Goal: Task Accomplishment & Management: Use online tool/utility

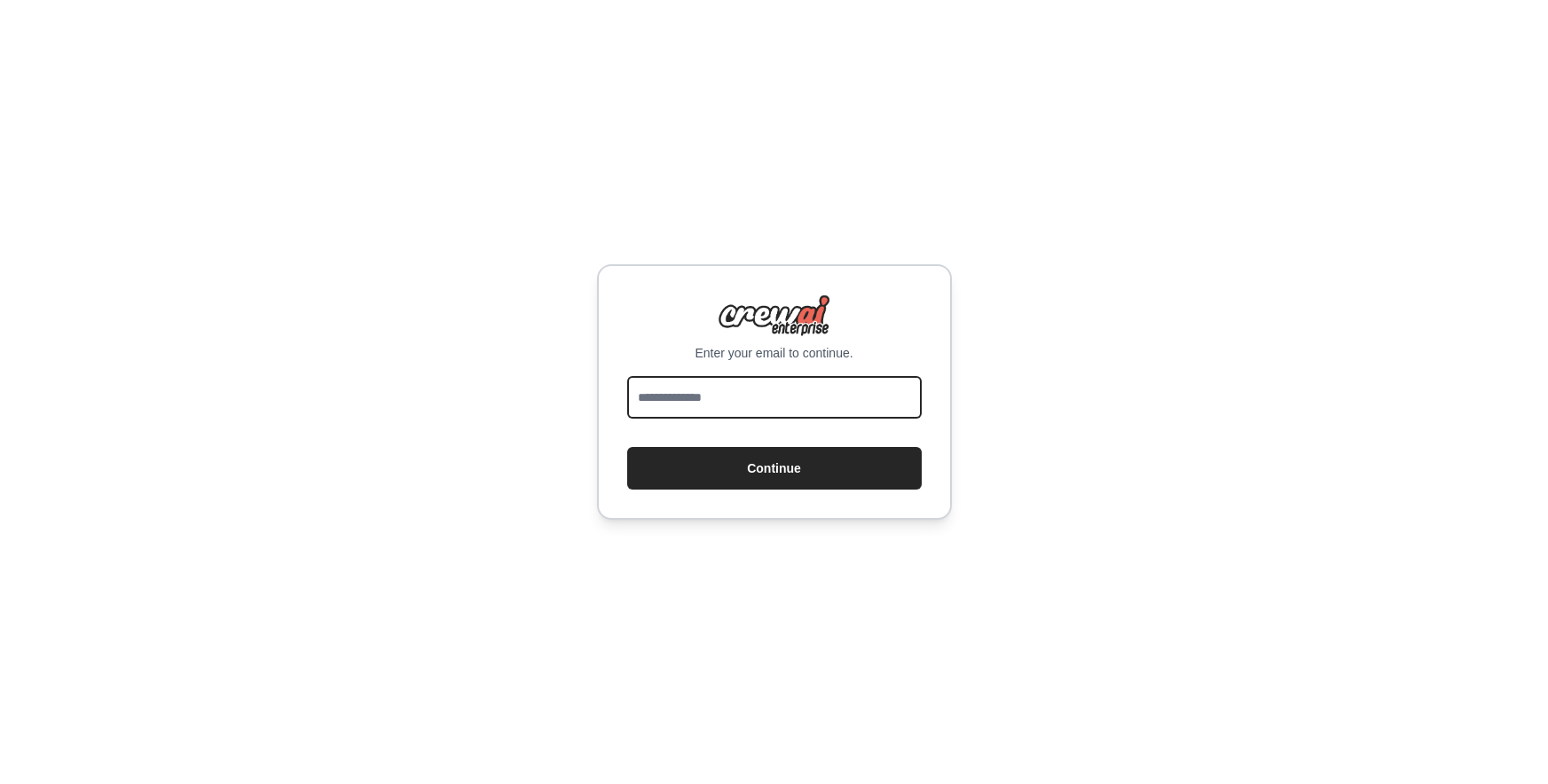
click at [779, 394] on input "email" at bounding box center [774, 397] width 294 height 43
type input "**********"
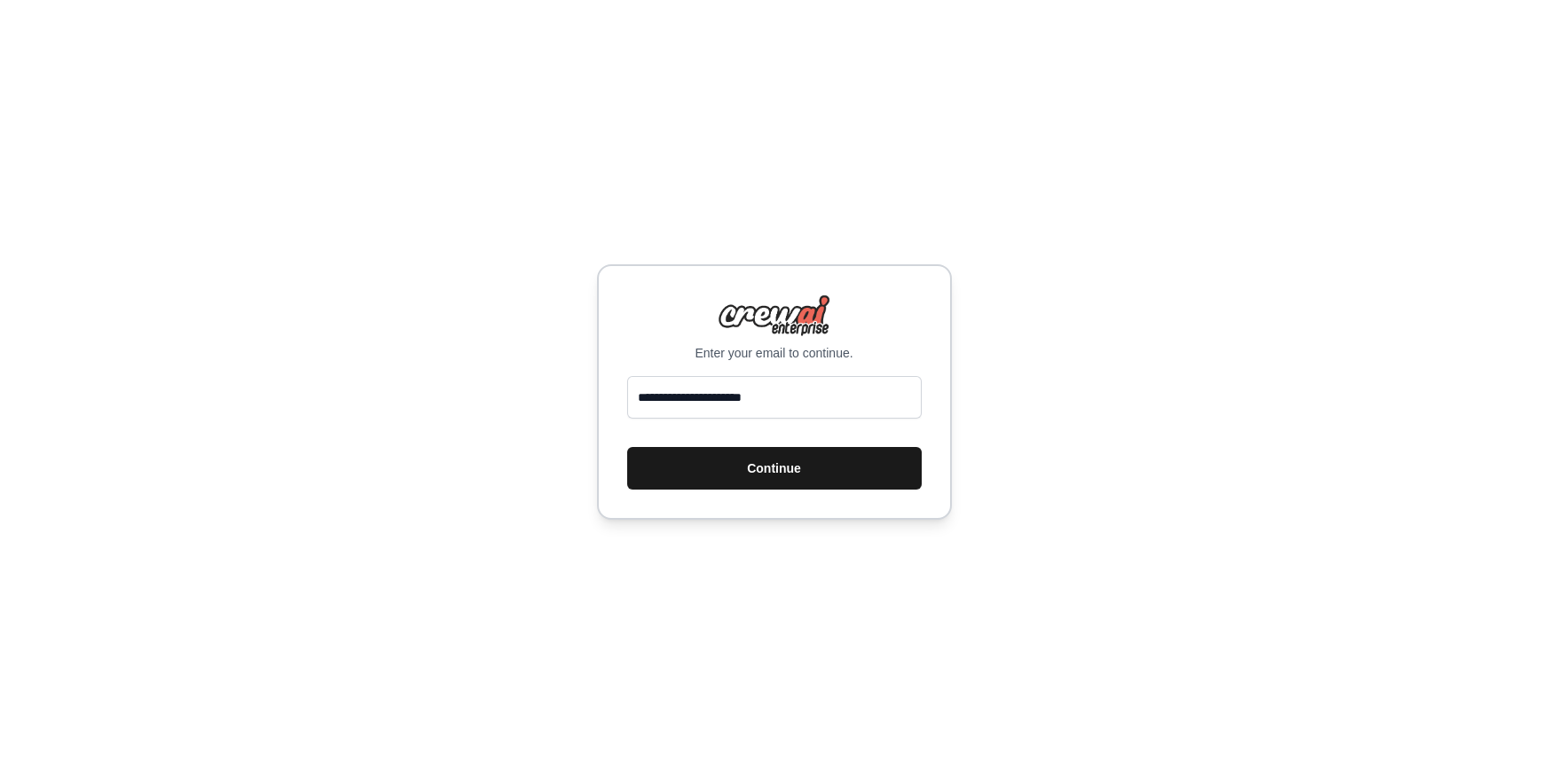
click at [777, 474] on button "Continue" at bounding box center [774, 467] width 294 height 43
click at [818, 466] on button "Continue" at bounding box center [774, 467] width 294 height 43
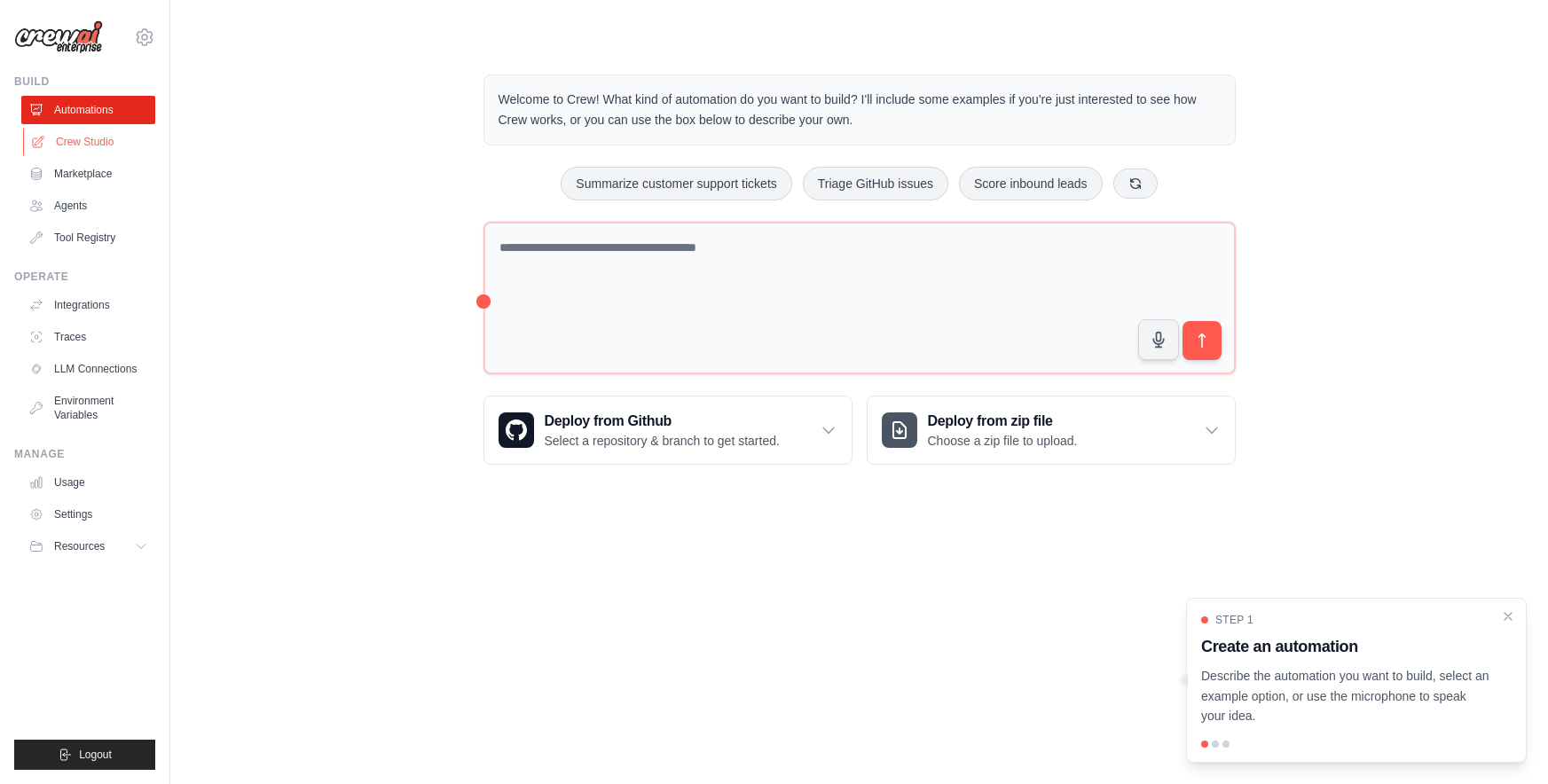
click at [103, 139] on link "Crew Studio" at bounding box center [89, 142] width 134 height 29
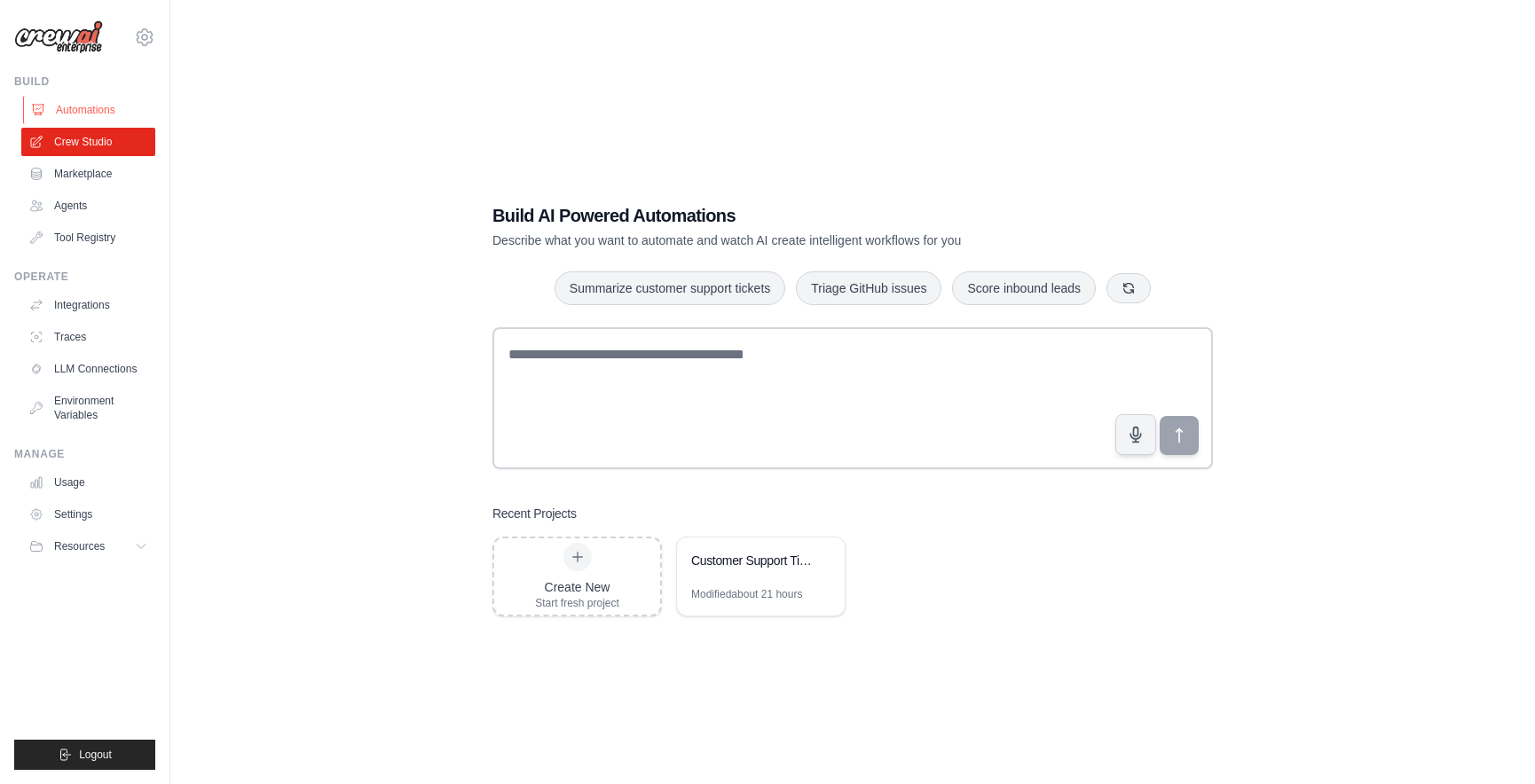
click at [123, 108] on link "Automations" at bounding box center [89, 110] width 134 height 29
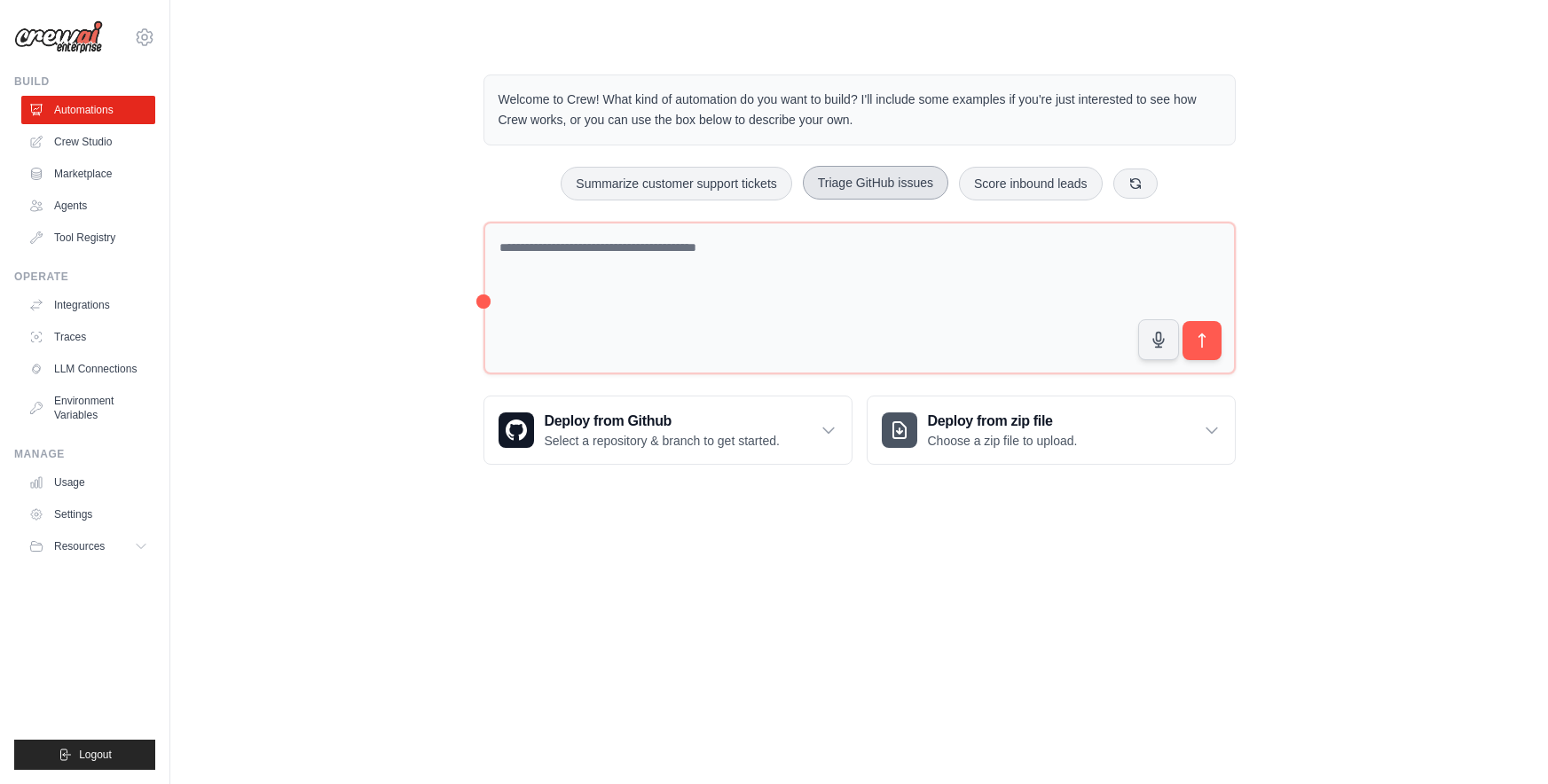
click at [866, 191] on button "Triage GitHub issues" at bounding box center [876, 182] width 146 height 34
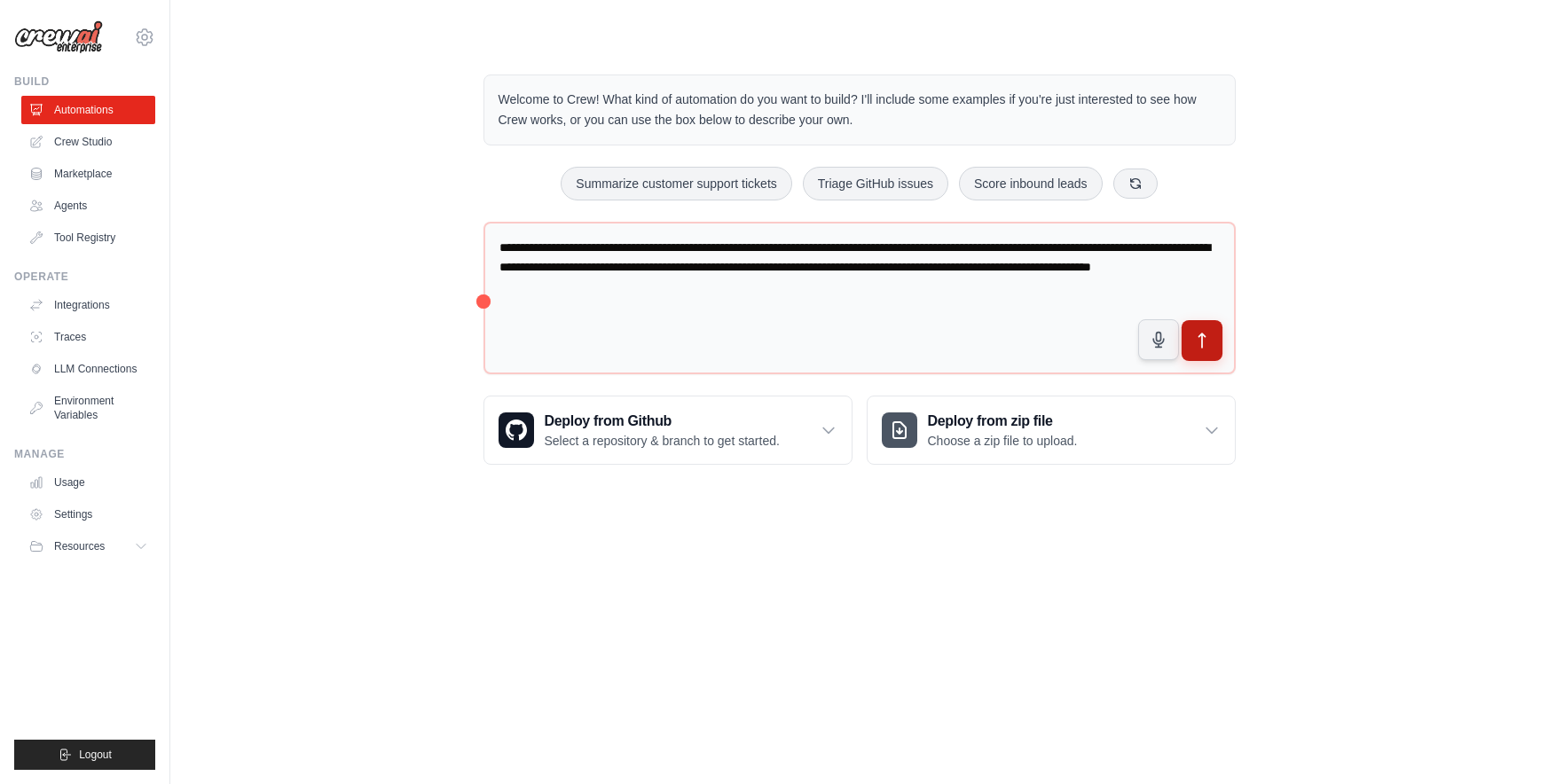
click at [1203, 341] on icon "submit" at bounding box center [1201, 341] width 19 height 19
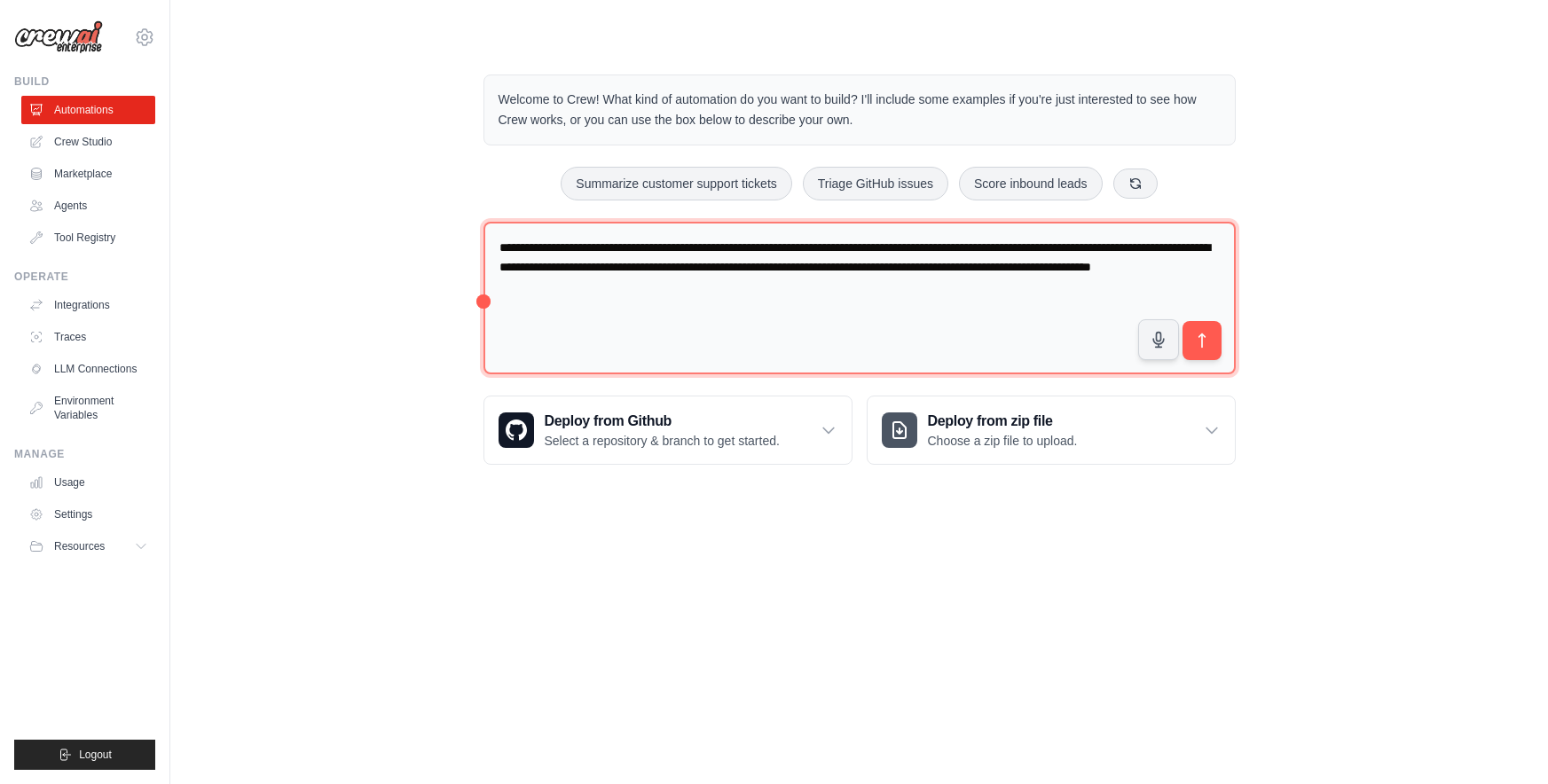
click at [667, 231] on textarea "**********" at bounding box center [860, 298] width 753 height 153
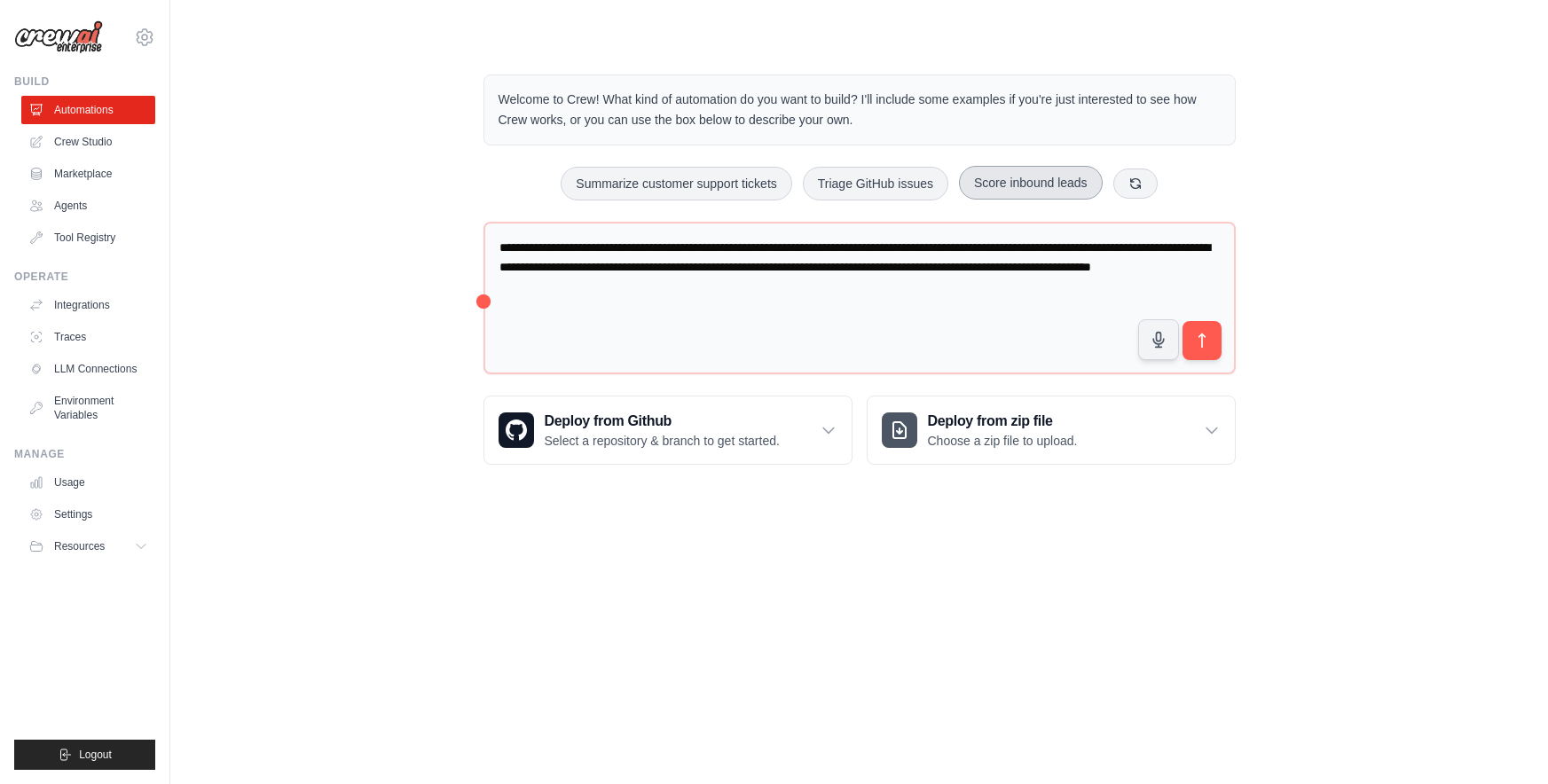
click at [1014, 192] on button "Score inbound leads" at bounding box center [1030, 182] width 144 height 34
click at [905, 185] on button "Triage GitHub issues" at bounding box center [876, 182] width 146 height 34
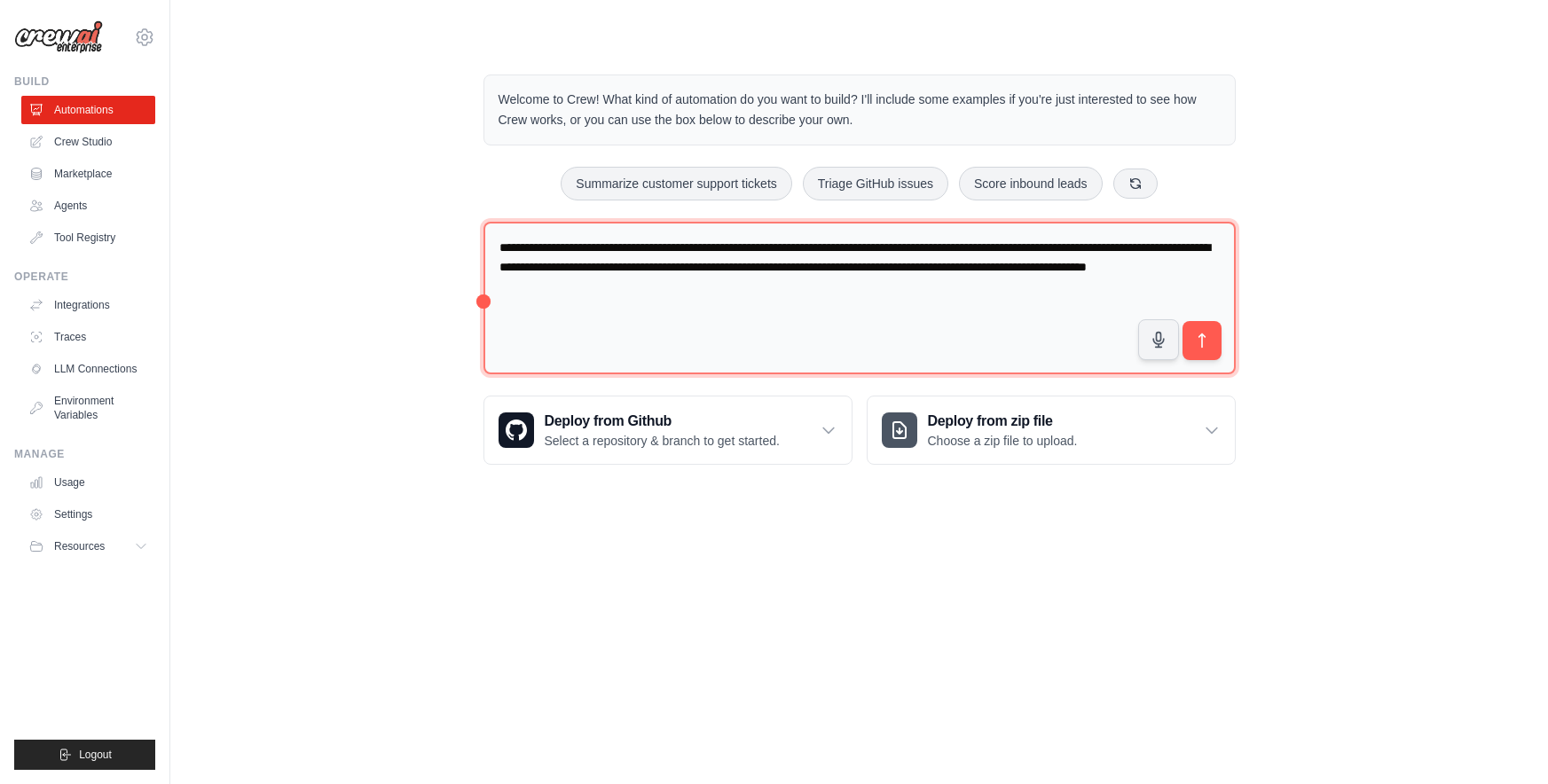
type textarea "**********"
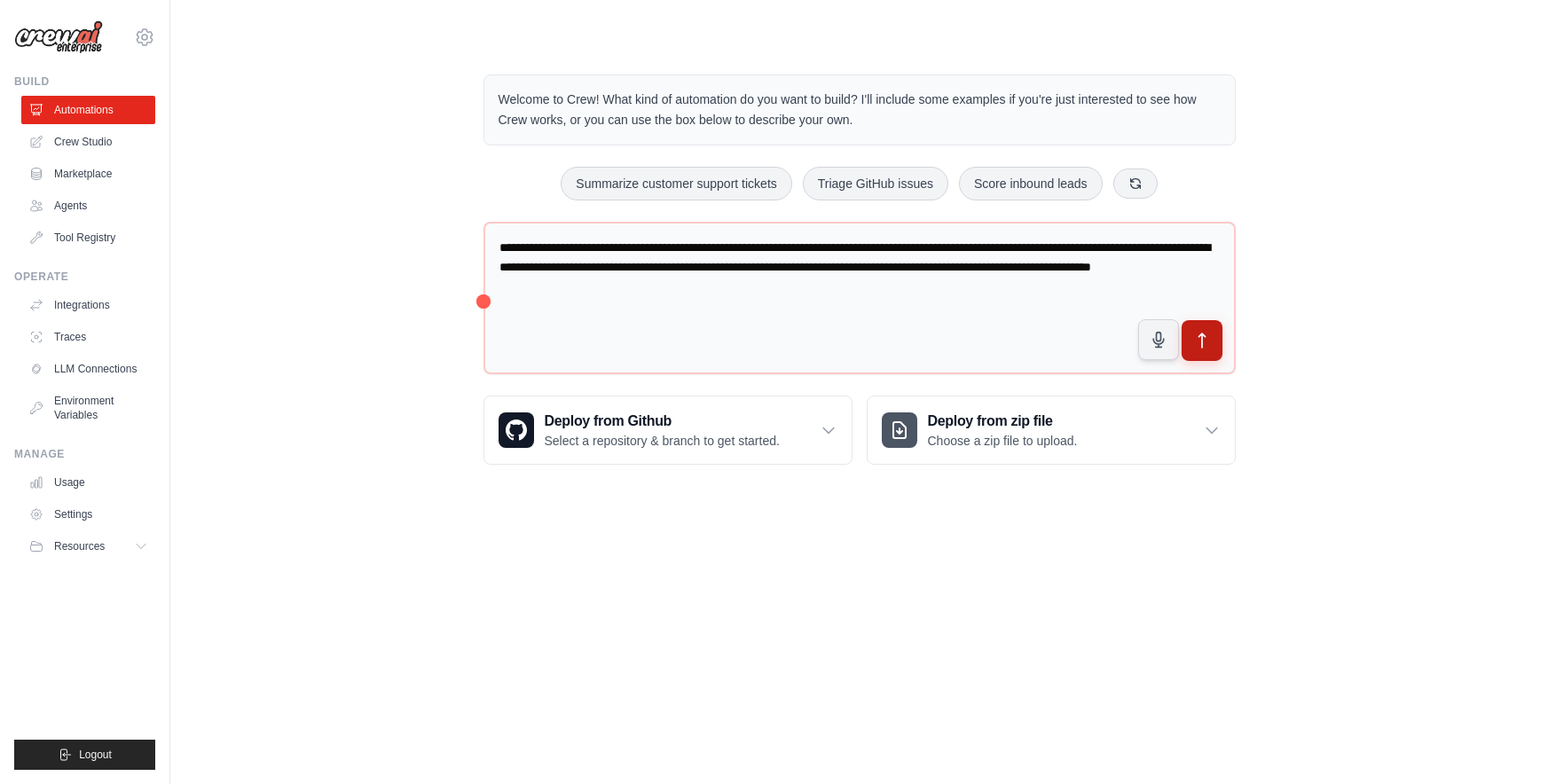
click at [1188, 340] on button "submit" at bounding box center [1200, 340] width 41 height 41
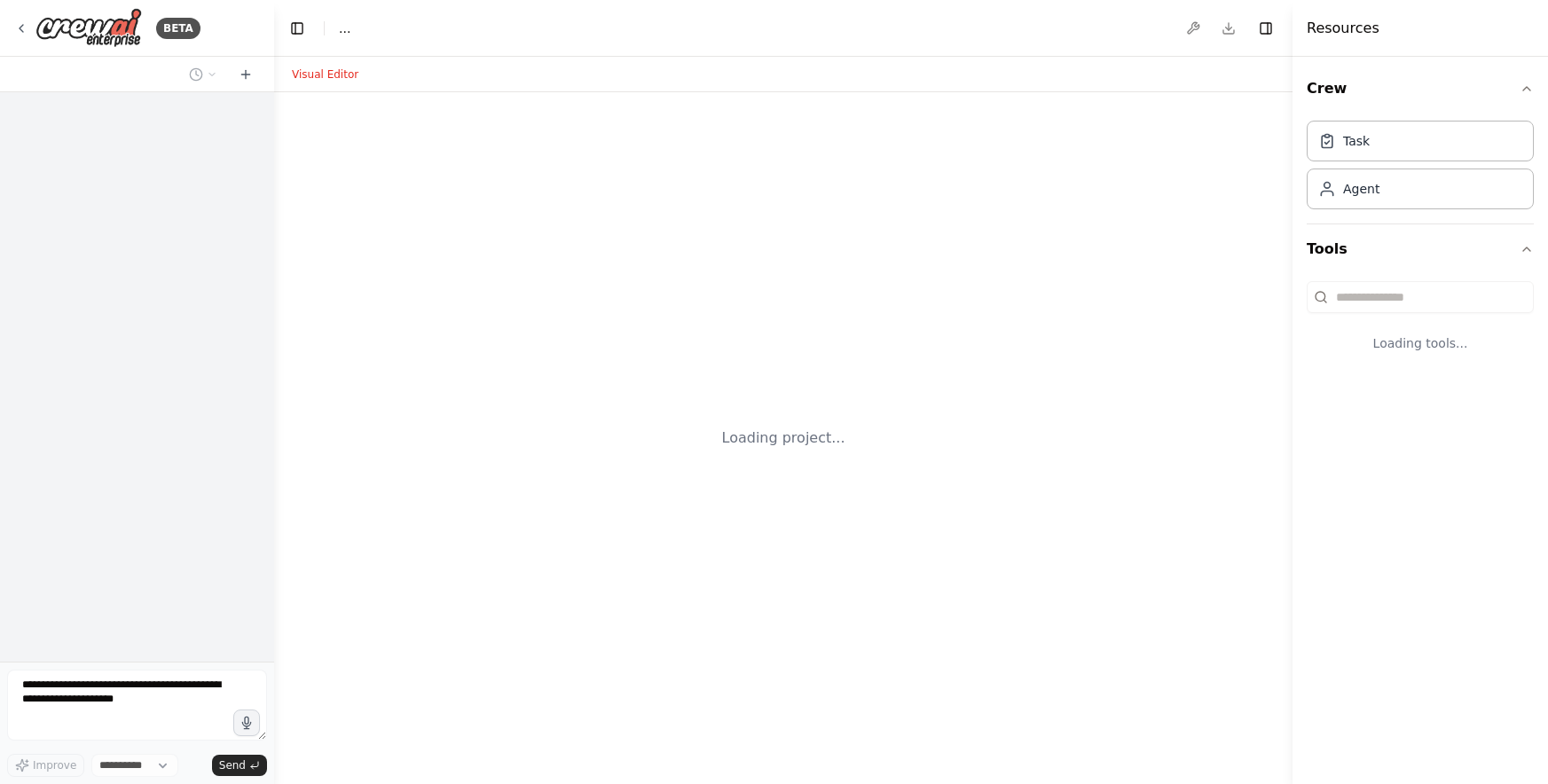
select select "****"
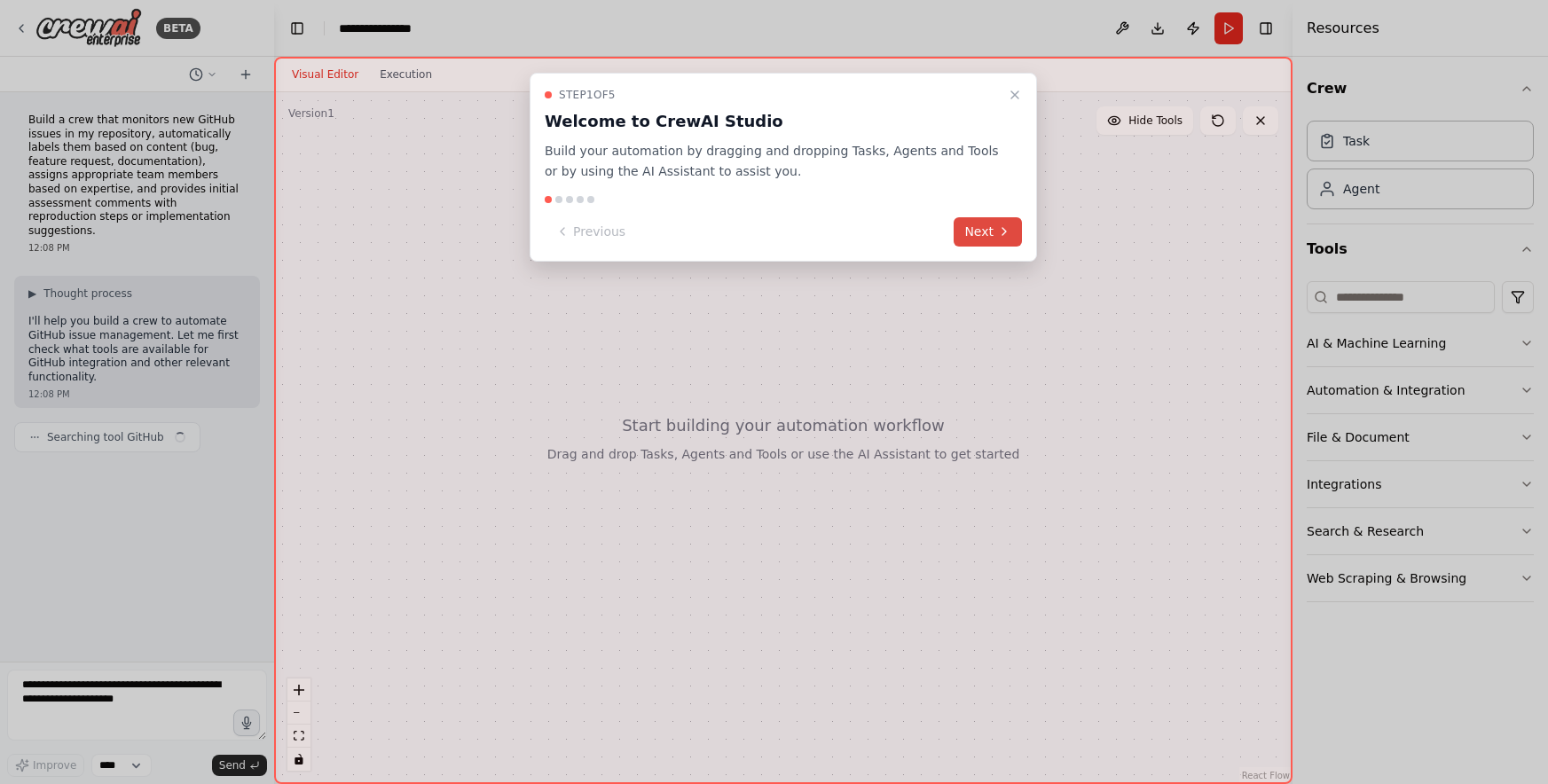
click at [978, 226] on button "Next" at bounding box center [987, 232] width 68 height 30
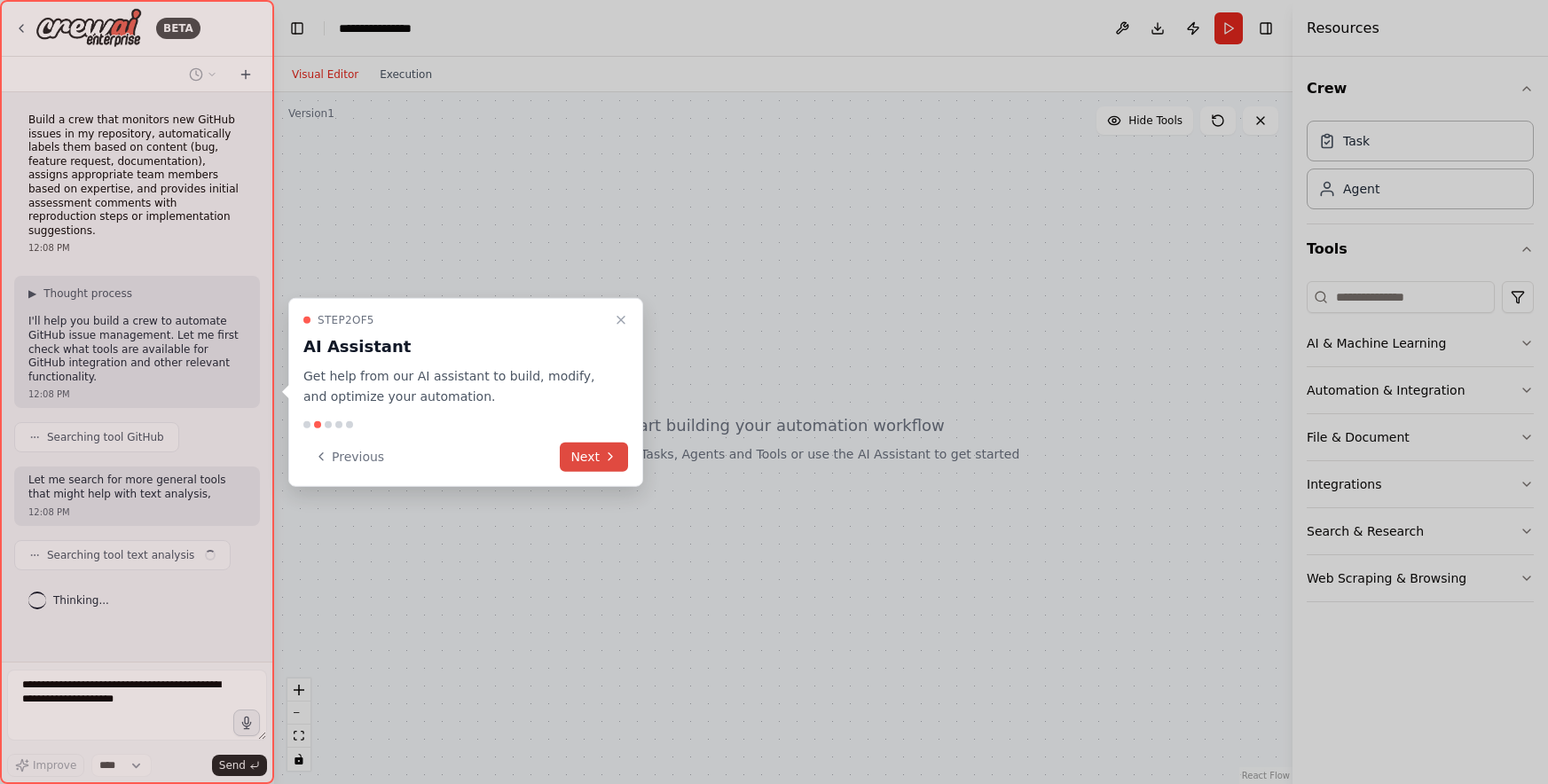
click at [585, 453] on button "Next" at bounding box center [593, 456] width 68 height 30
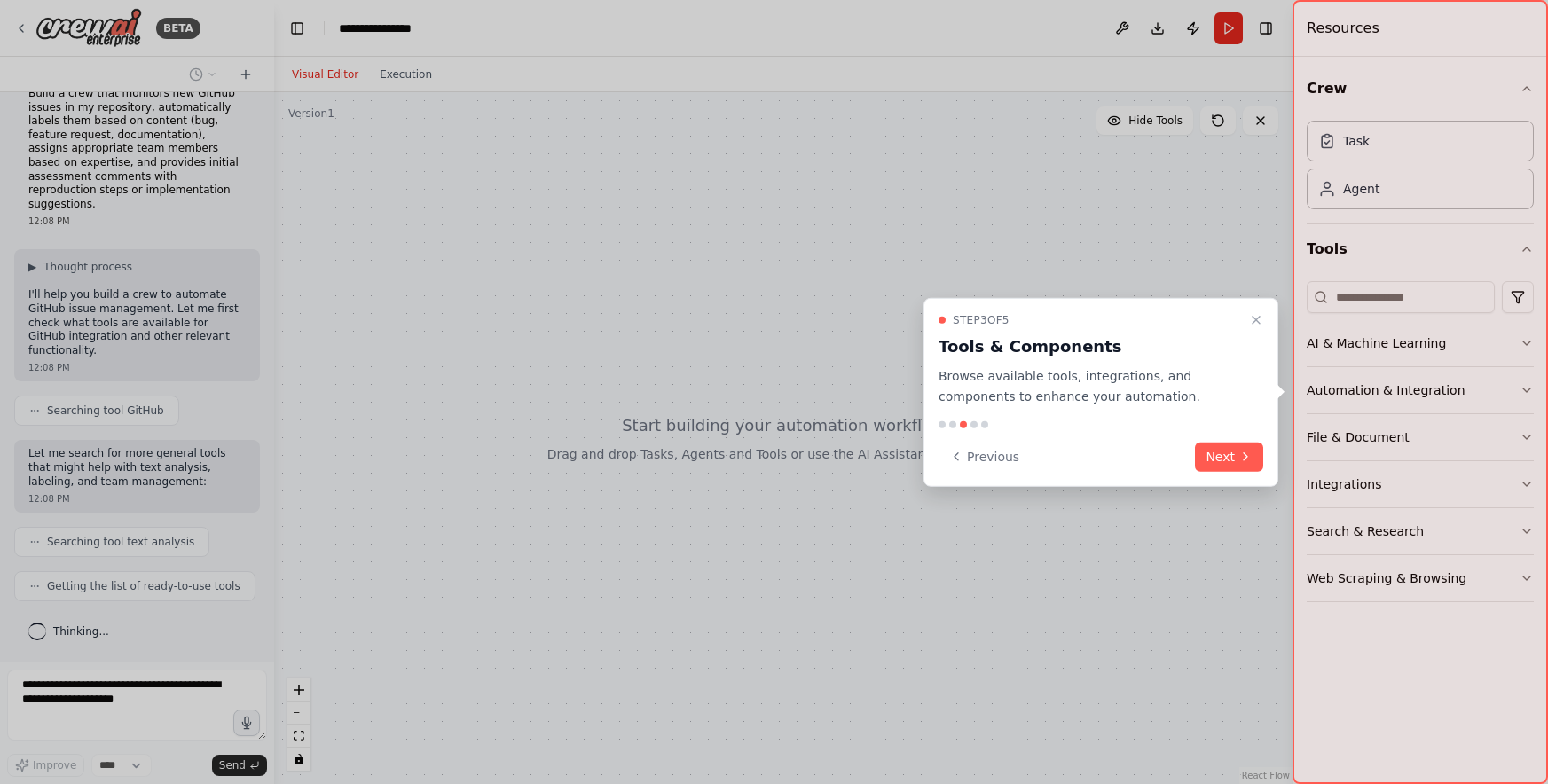
scroll to position [26, 0]
drag, startPoint x: 1212, startPoint y: 460, endPoint x: 1235, endPoint y: 404, distance: 60.5
click at [1235, 404] on div "Step 3 of 5 Tools & Components Browse available tools, integrations, and compon…" at bounding box center [1100, 392] width 355 height 189
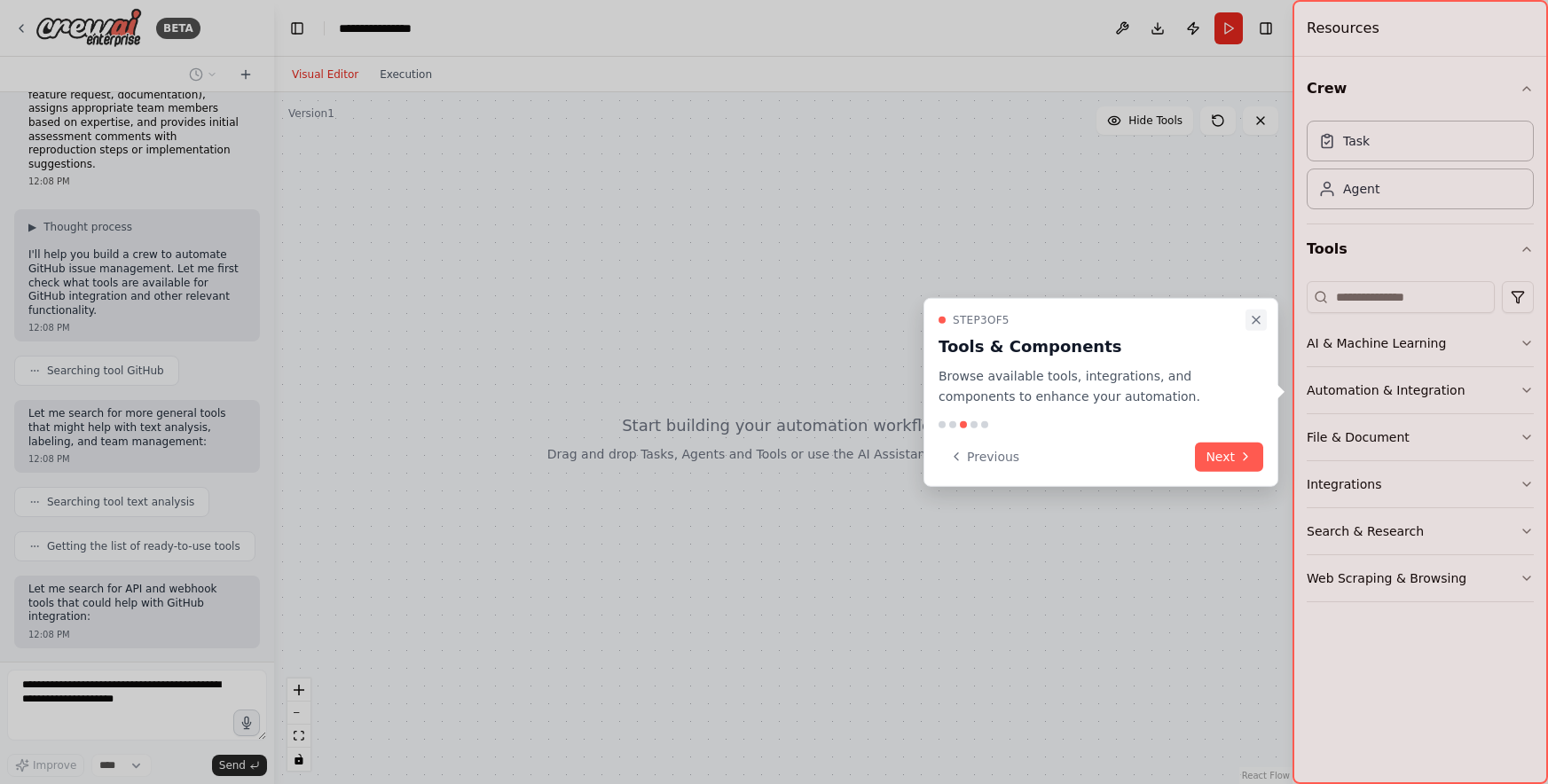
scroll to position [157, 0]
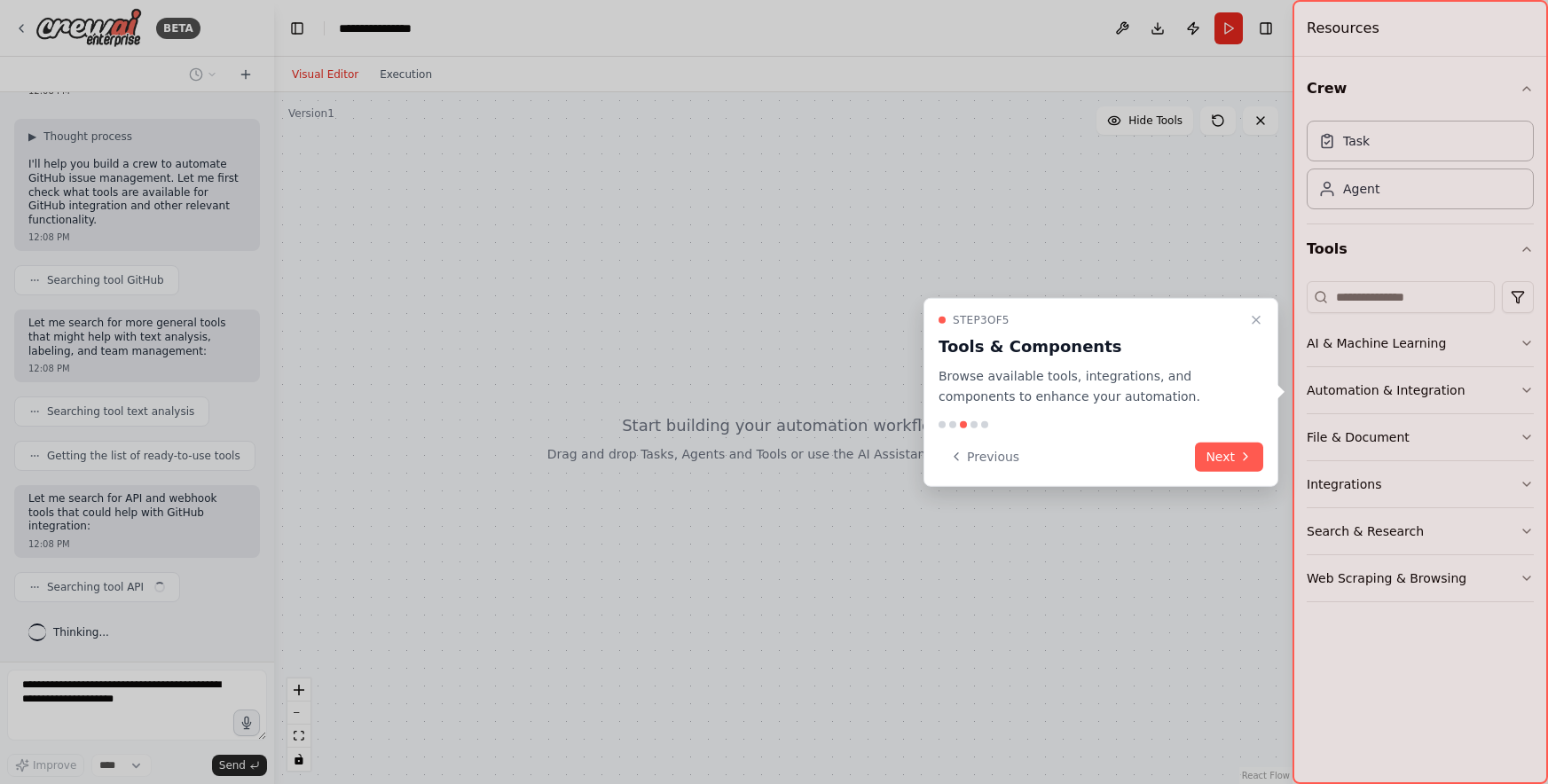
click at [1265, 309] on div "Step 3 of 5 Tools & Components Browse available tools, integrations, and compon…" at bounding box center [1100, 392] width 355 height 189
click at [1261, 316] on icon "Close walkthrough" at bounding box center [1256, 320] width 14 height 14
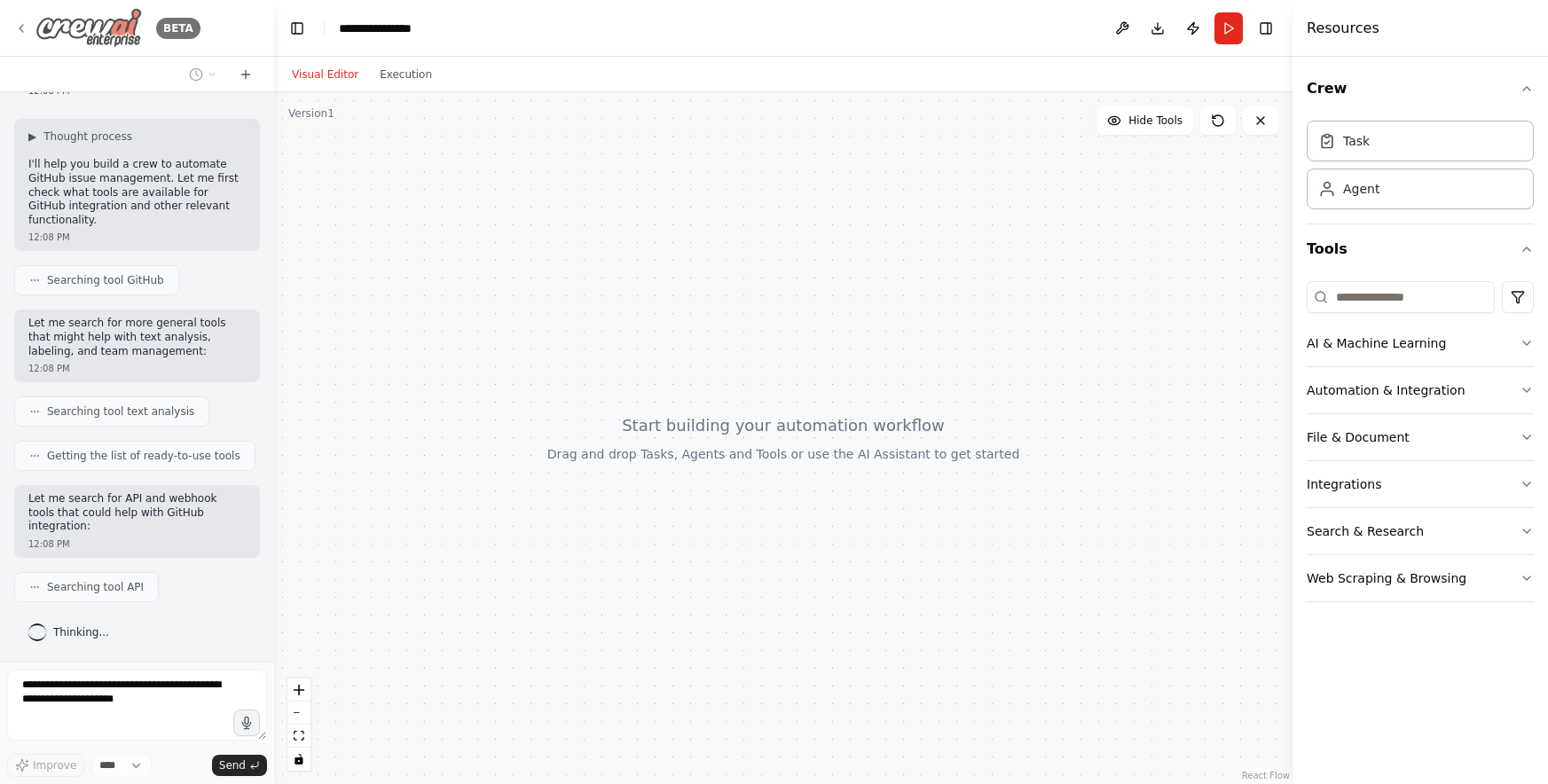
click at [35, 28] on div "BETA" at bounding box center [107, 28] width 186 height 40
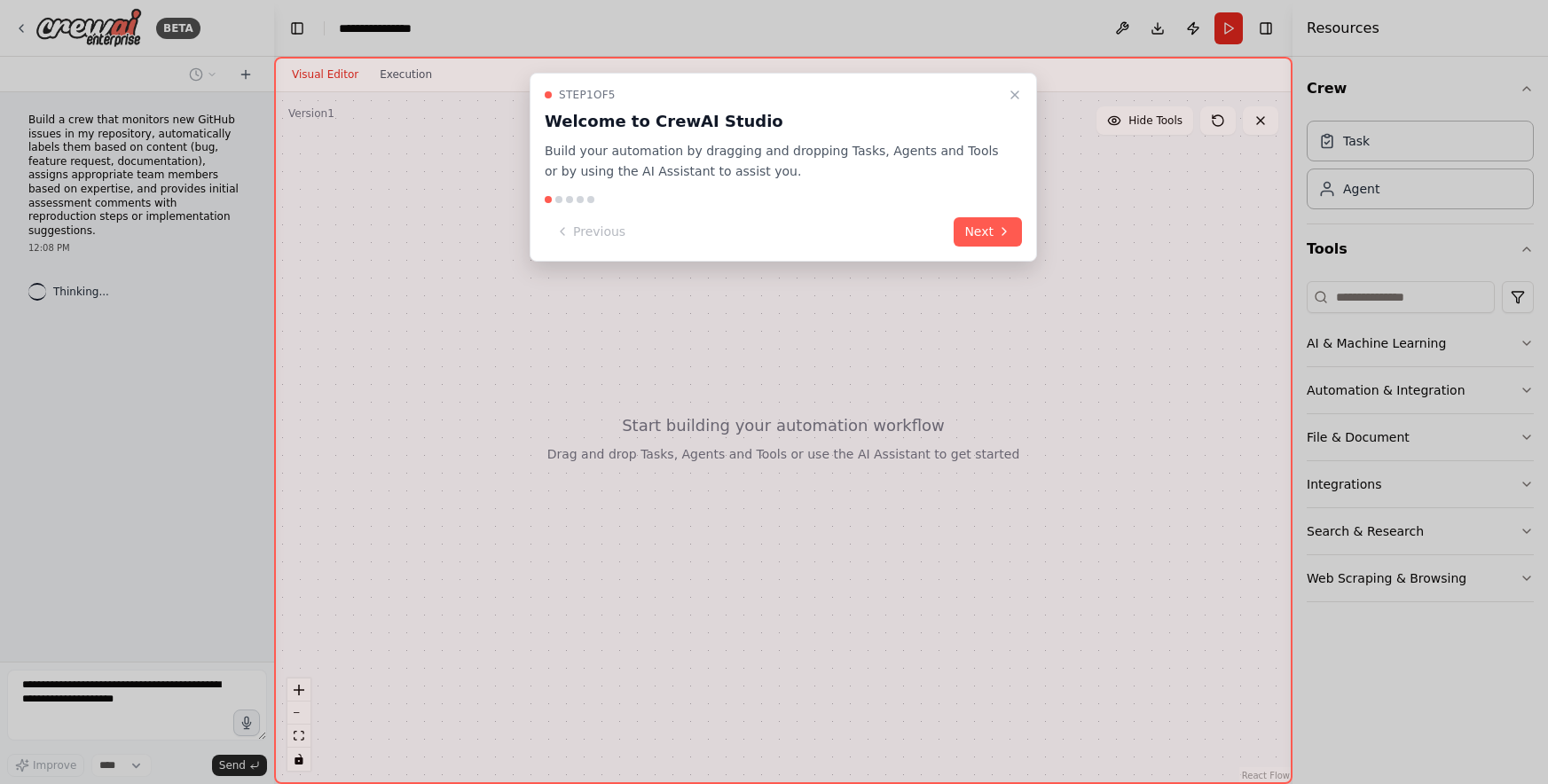
click at [1014, 238] on button "Next" at bounding box center [987, 232] width 68 height 30
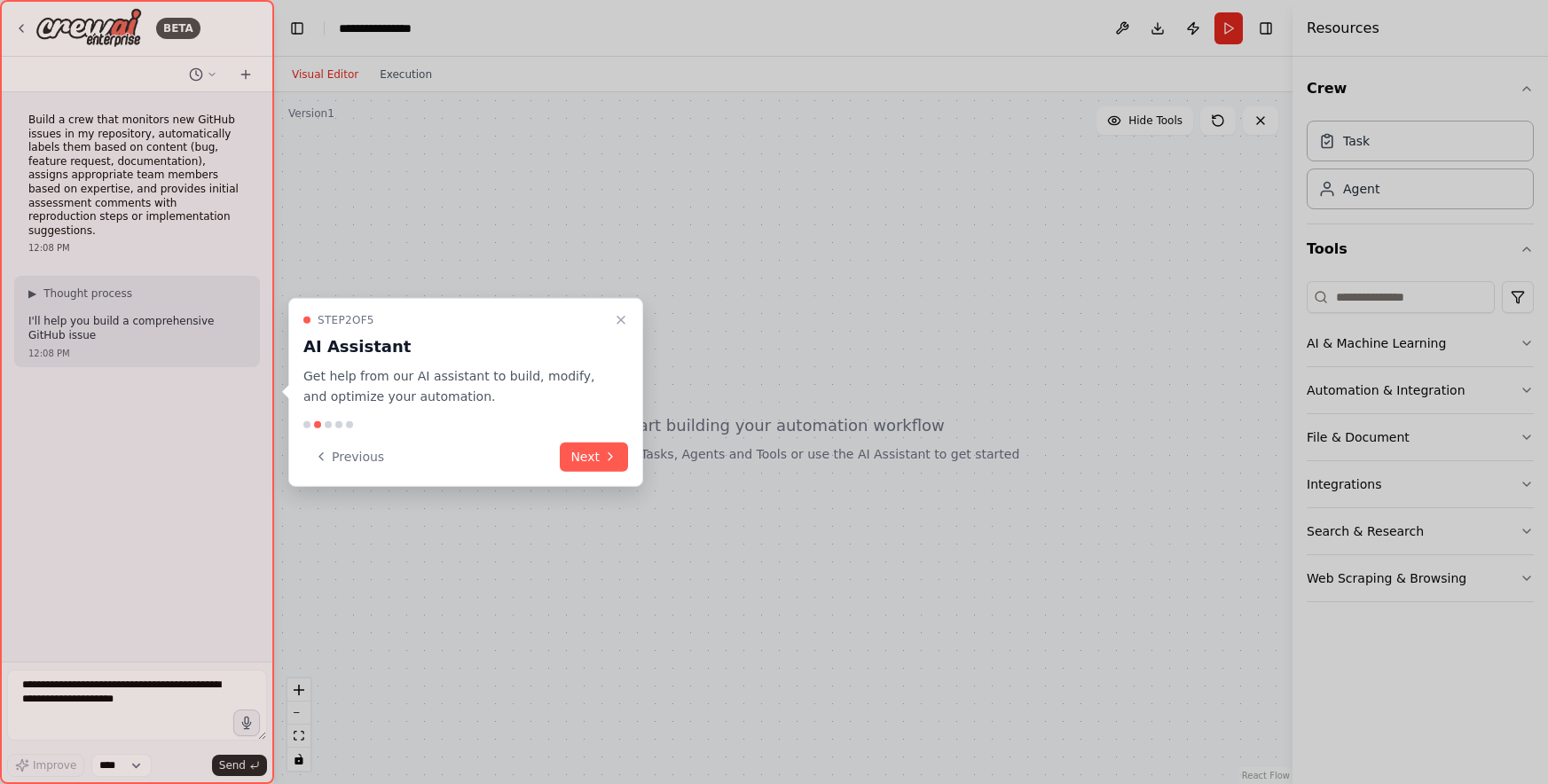
click at [596, 450] on button "Next" at bounding box center [593, 456] width 68 height 30
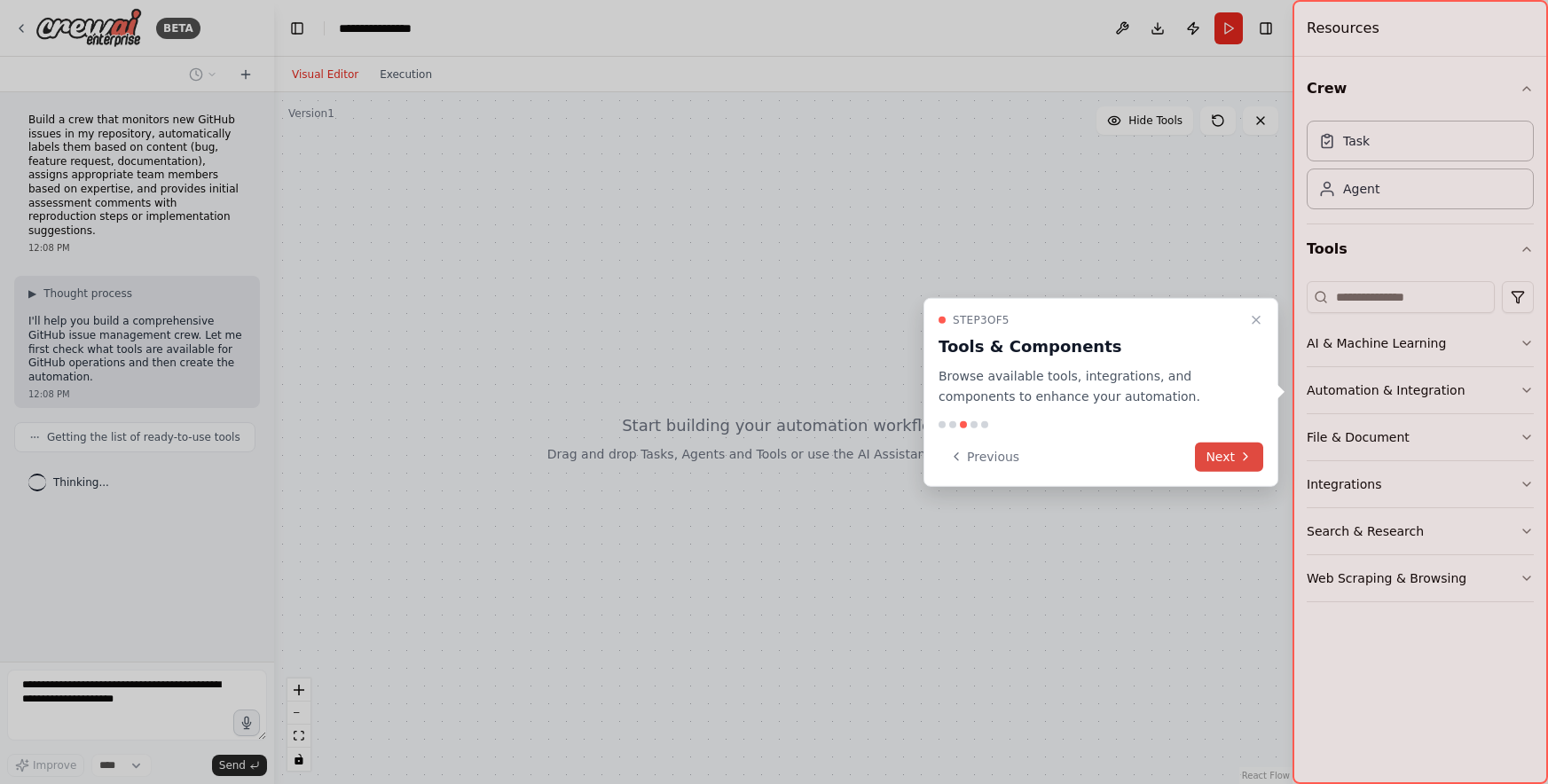
click at [1226, 450] on button "Next" at bounding box center [1229, 456] width 68 height 30
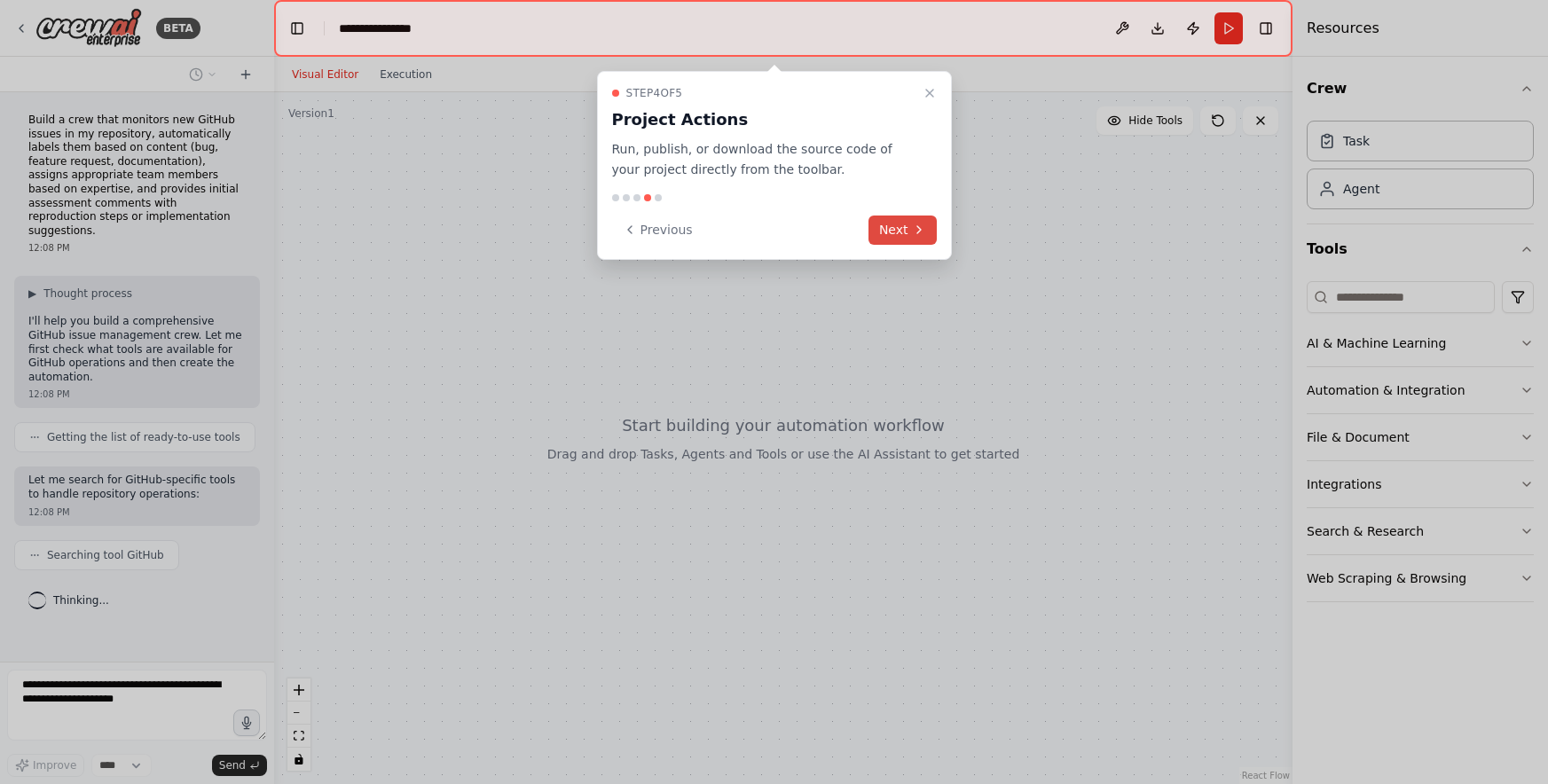
click at [904, 236] on button "Next" at bounding box center [902, 231] width 68 height 30
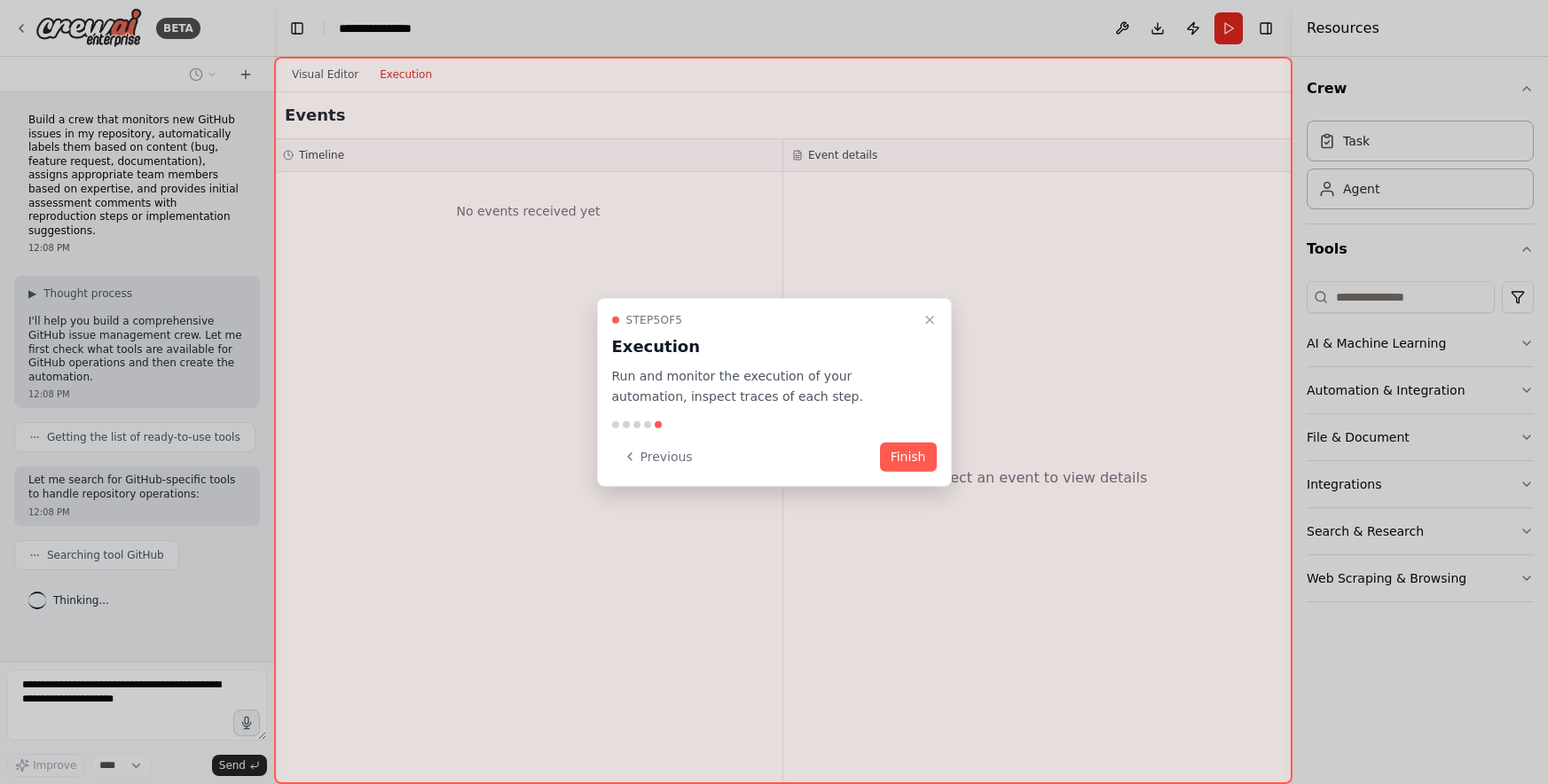
click at [916, 449] on button "Finish" at bounding box center [908, 456] width 56 height 30
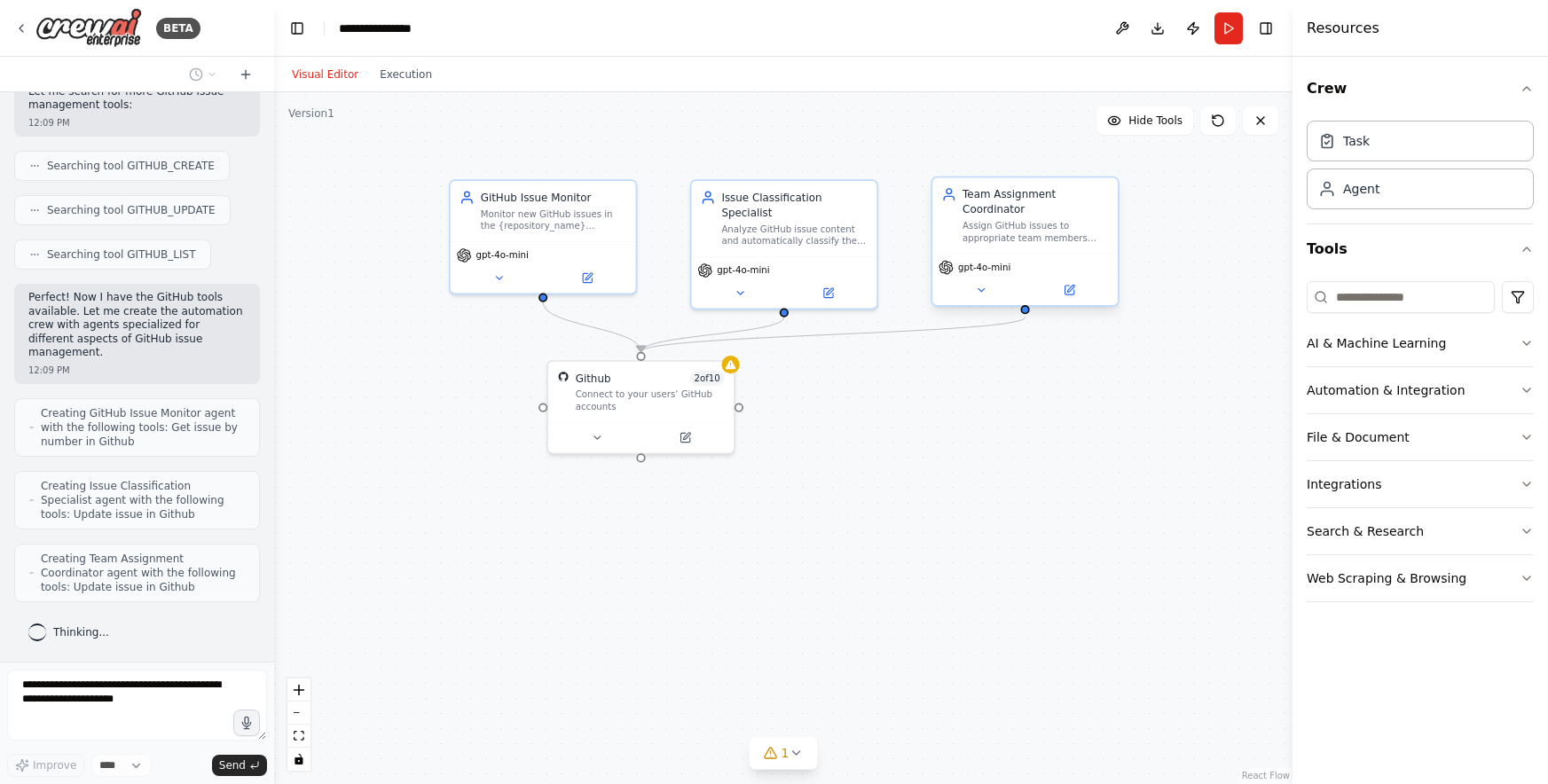
scroll to position [813, 0]
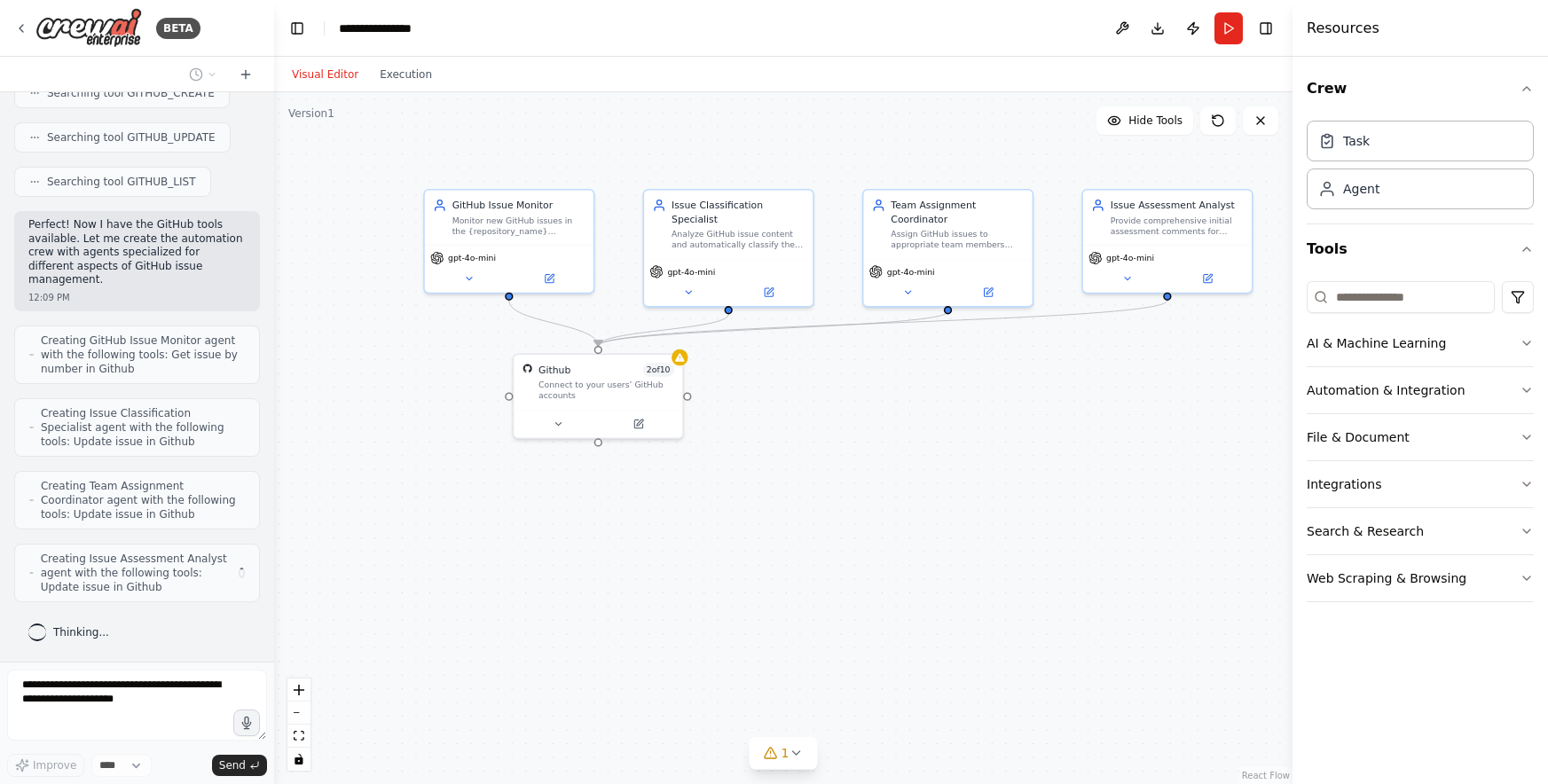
drag, startPoint x: 944, startPoint y: 371, endPoint x: 864, endPoint y: 388, distance: 81.8
click at [864, 388] on div ".deletable-edge-delete-btn { width: 20px; height: 20px; border: 0px solid #ffff…" at bounding box center [783, 438] width 1018 height 692
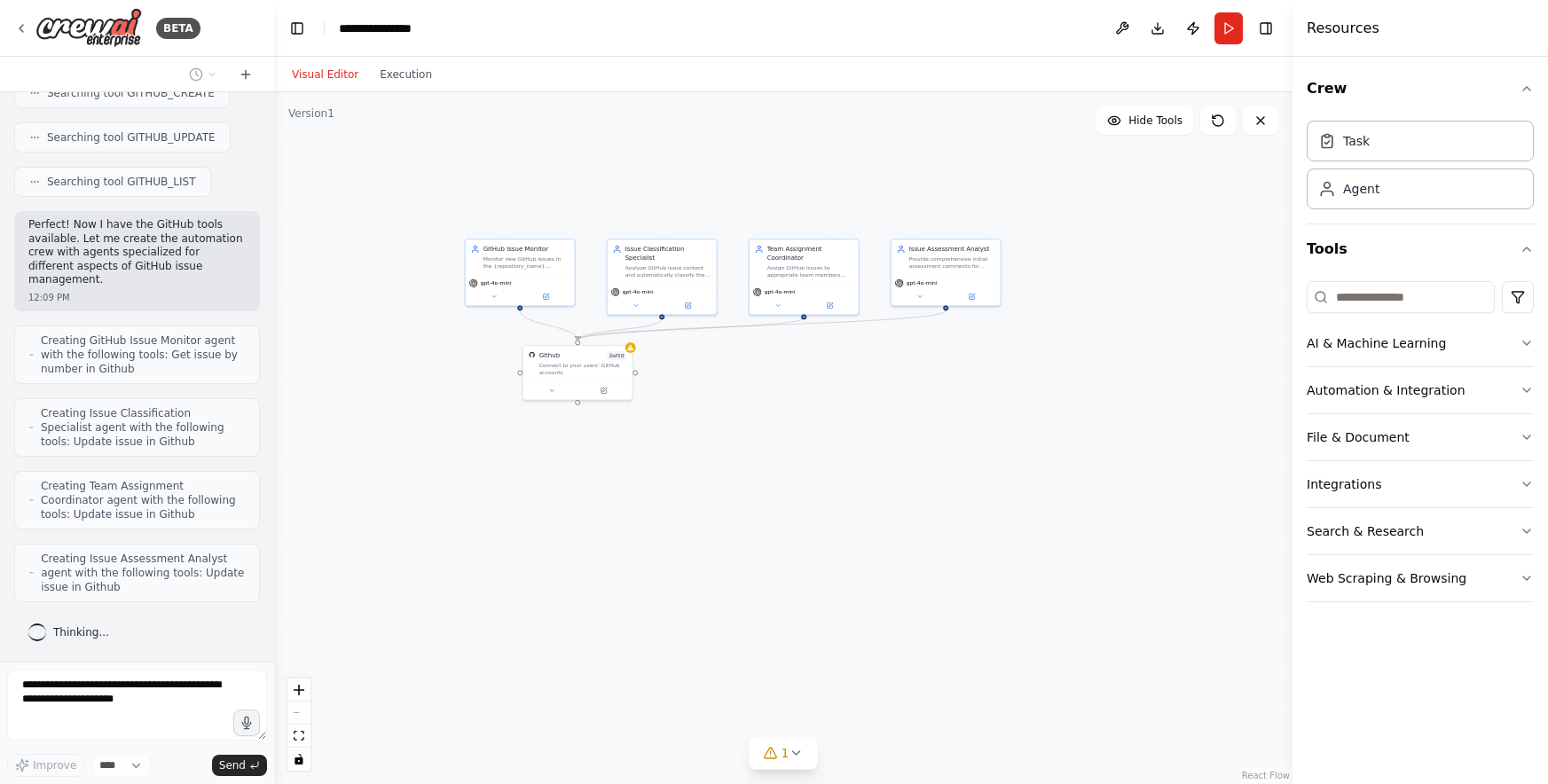
drag, startPoint x: 901, startPoint y: 397, endPoint x: 806, endPoint y: 360, distance: 102.0
click at [807, 362] on div ".deletable-edge-delete-btn { width: 20px; height: 20px; border: 0px solid #ffff…" at bounding box center [783, 438] width 1018 height 692
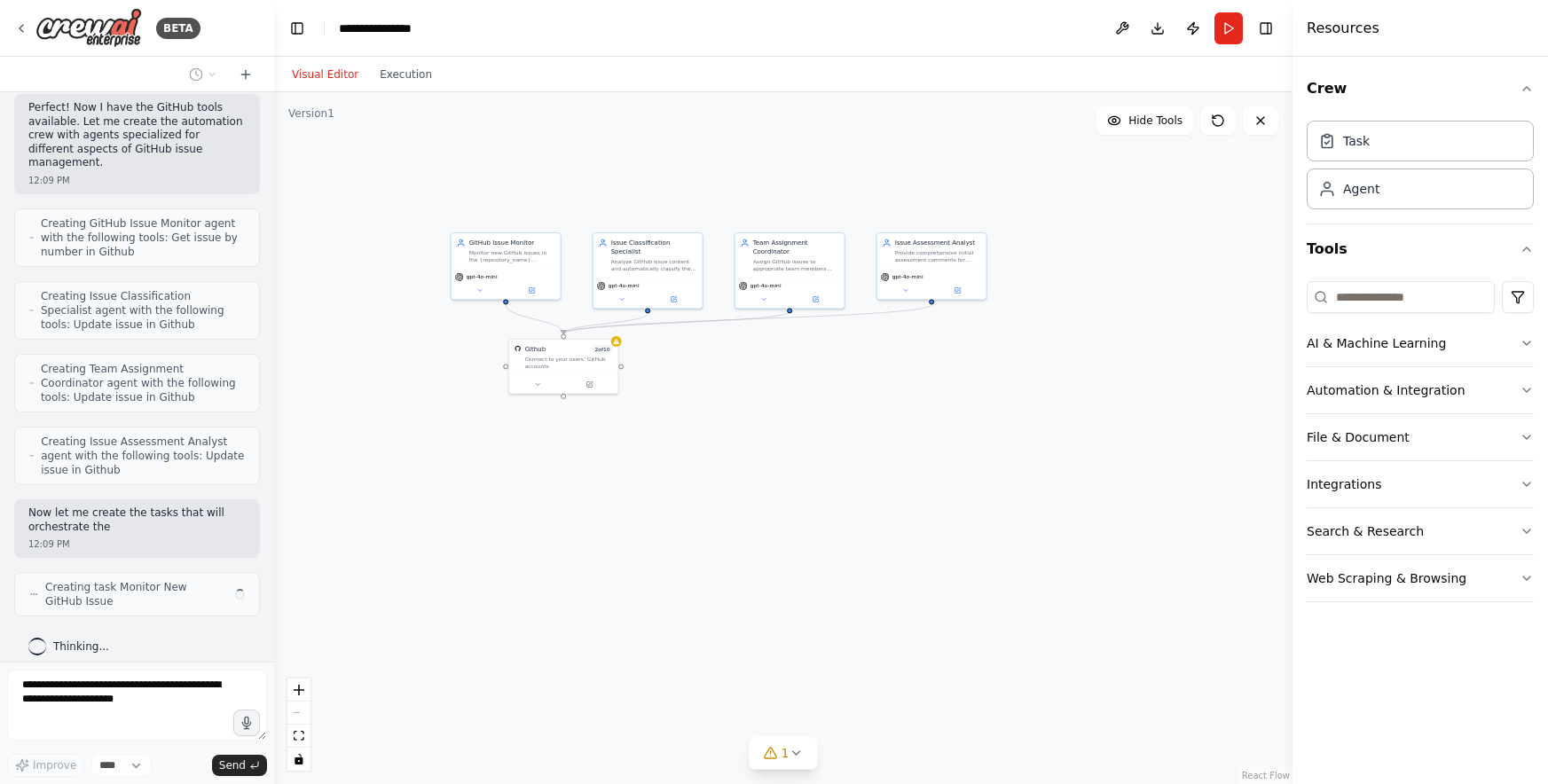
scroll to position [958, 0]
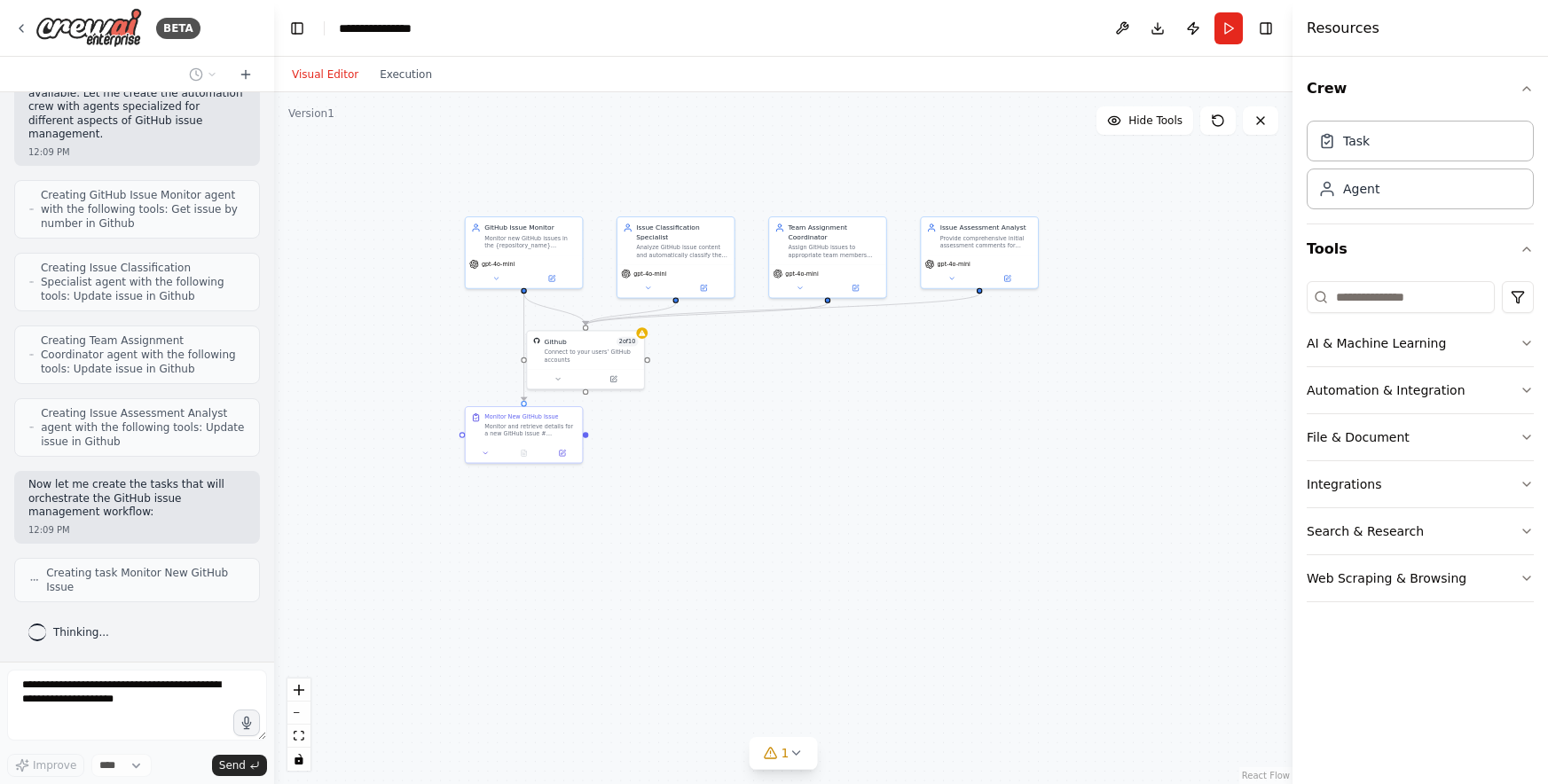
drag, startPoint x: 1094, startPoint y: 296, endPoint x: 1159, endPoint y: 282, distance: 66.5
click at [1159, 282] on div ".deletable-edge-delete-btn { width: 20px; height: 20px; border: 0px solid #ffff…" at bounding box center [783, 438] width 1018 height 692
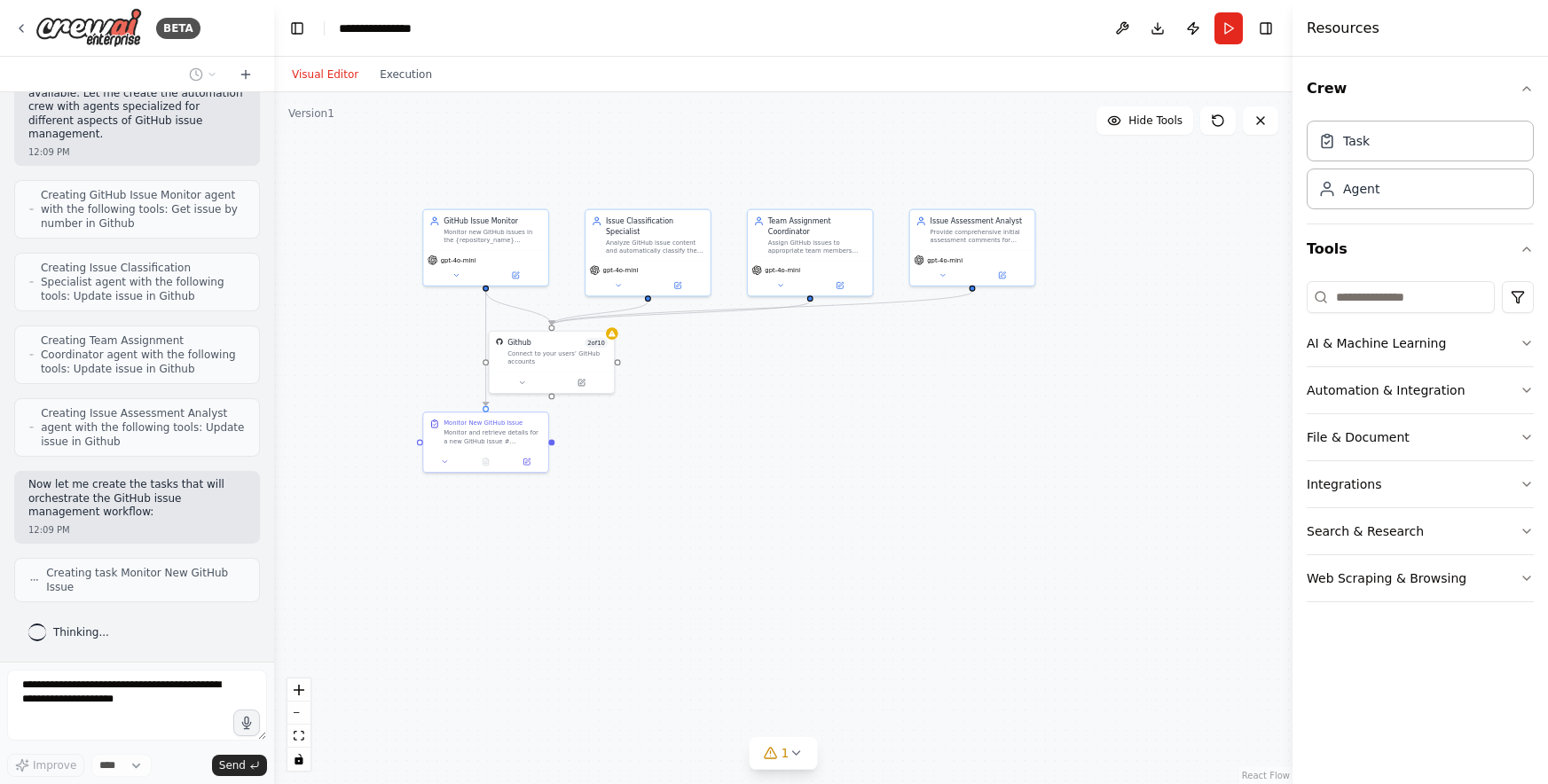
scroll to position [1017, 0]
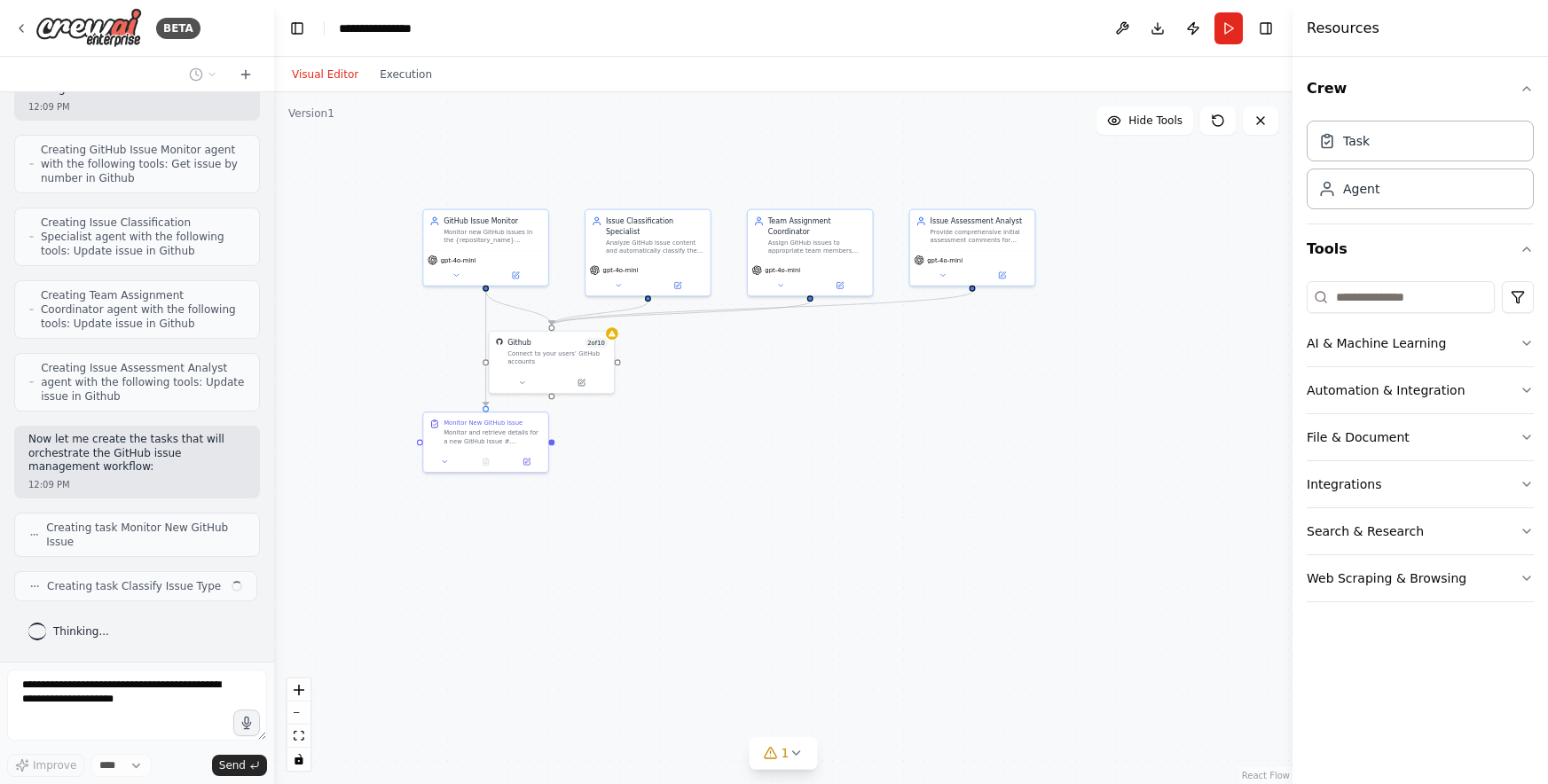
drag, startPoint x: 1127, startPoint y: 278, endPoint x: 1228, endPoint y: 280, distance: 101.0
click at [1228, 280] on div ".deletable-edge-delete-btn { width: 20px; height: 20px; border: 0px solid #ffff…" at bounding box center [783, 438] width 1018 height 692
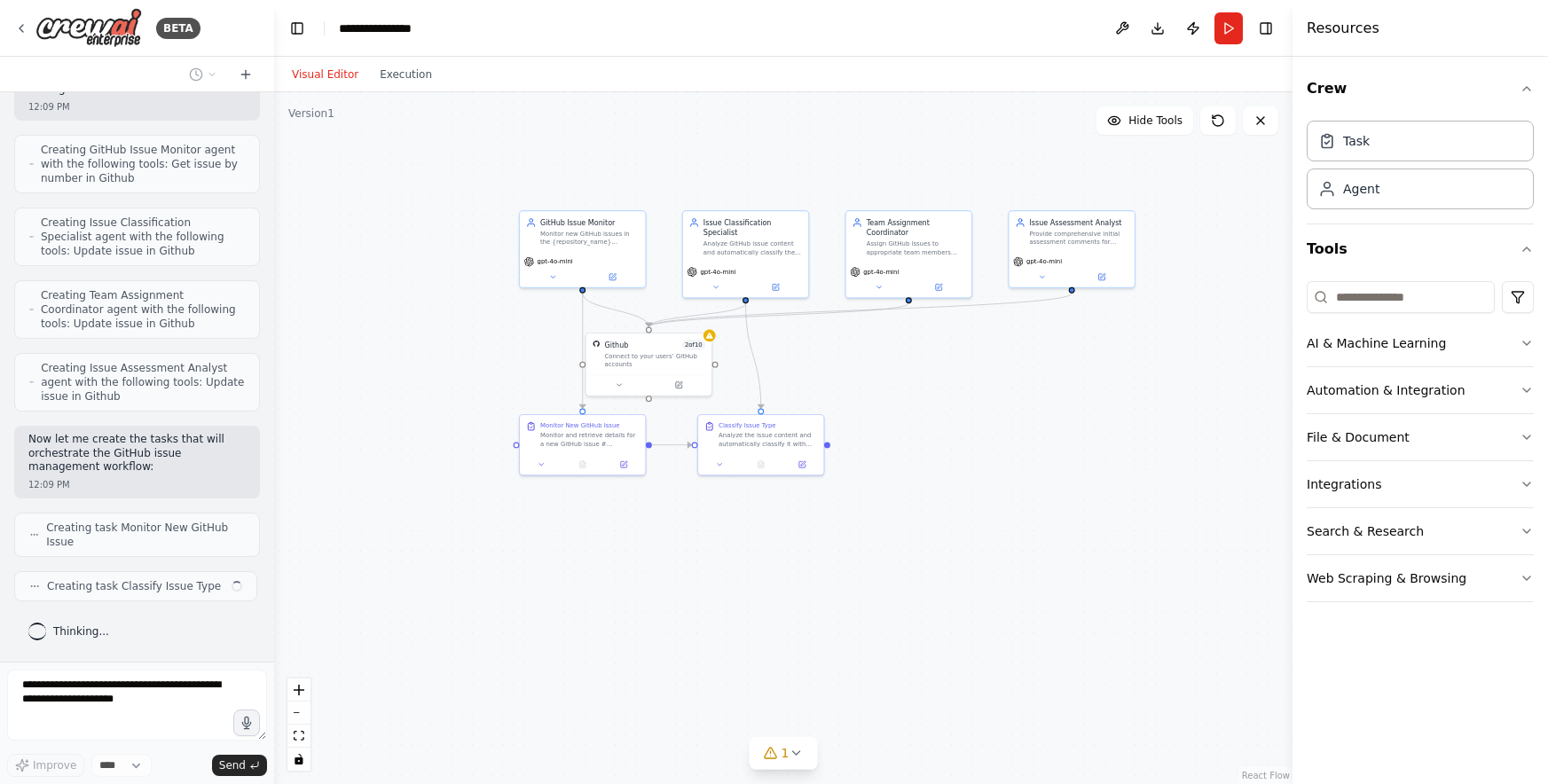
scroll to position [1003, 0]
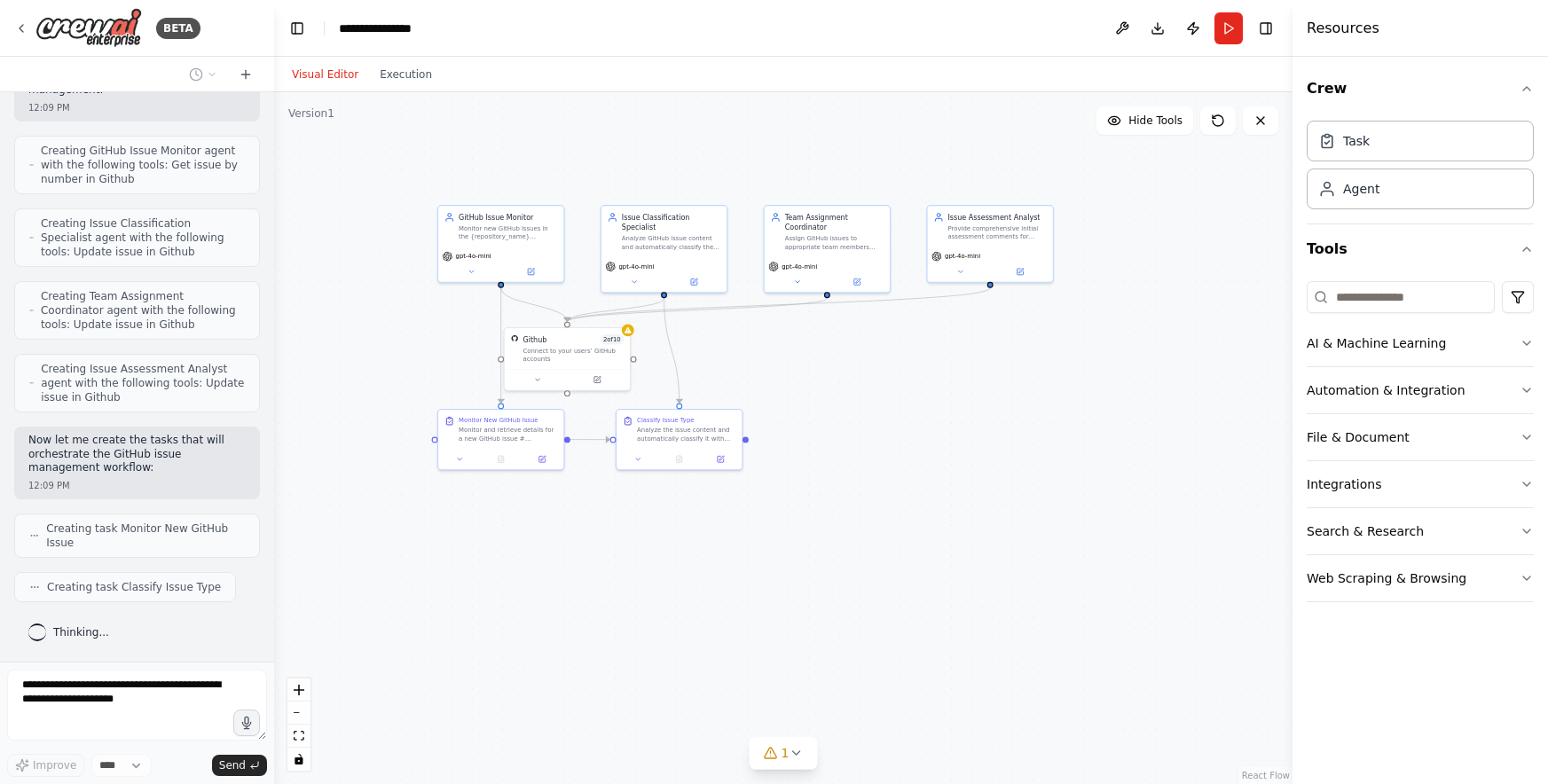
drag, startPoint x: 1125, startPoint y: 289, endPoint x: 1051, endPoint y: 288, distance: 74.0
click at [1057, 288] on div ".deletable-edge-delete-btn { width: 20px; height: 20px; border: 0px solid #ffff…" at bounding box center [783, 438] width 1018 height 692
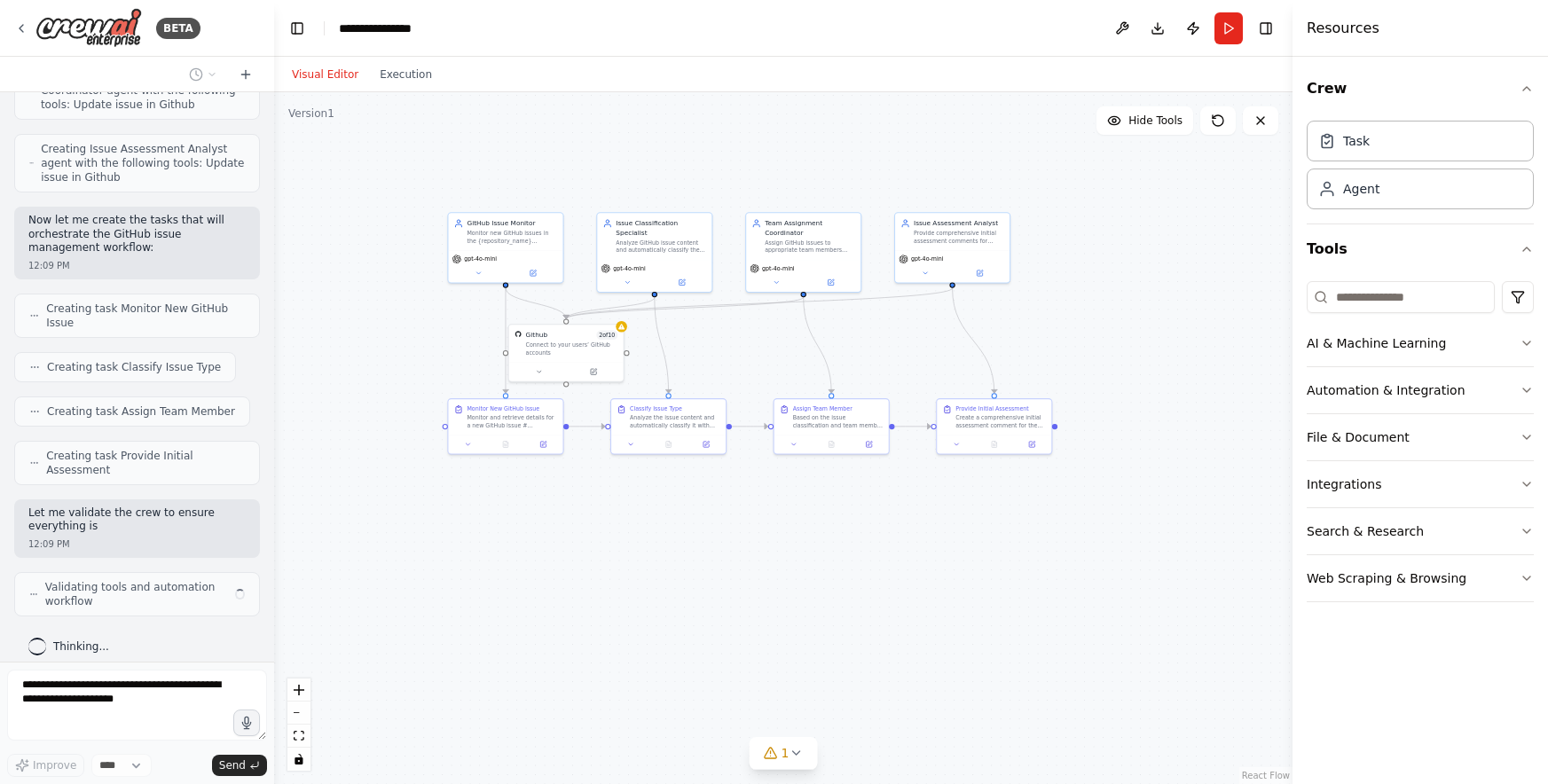
scroll to position [1237, 0]
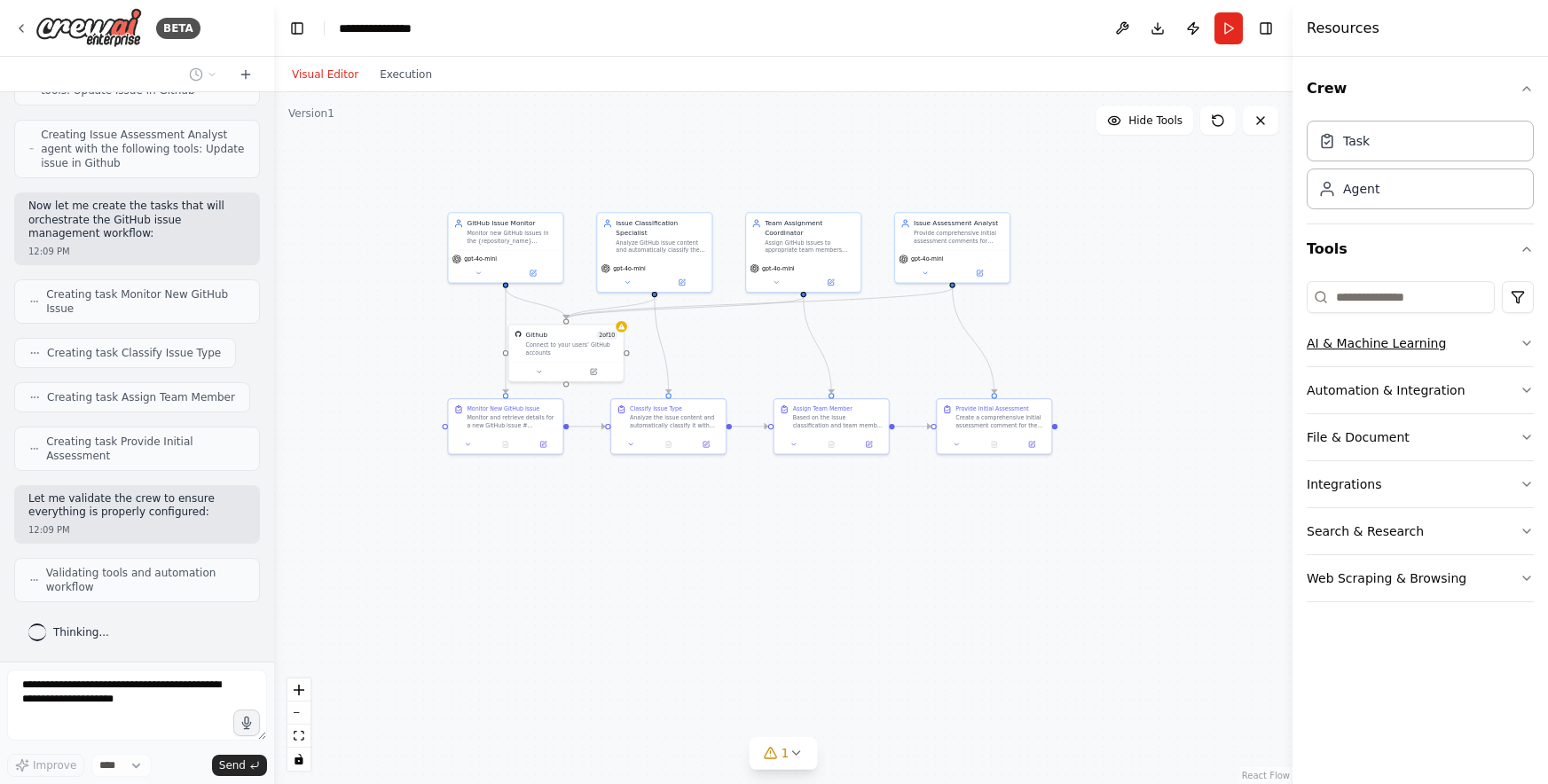
click at [1527, 350] on button "AI & Machine Learning" at bounding box center [1419, 343] width 227 height 47
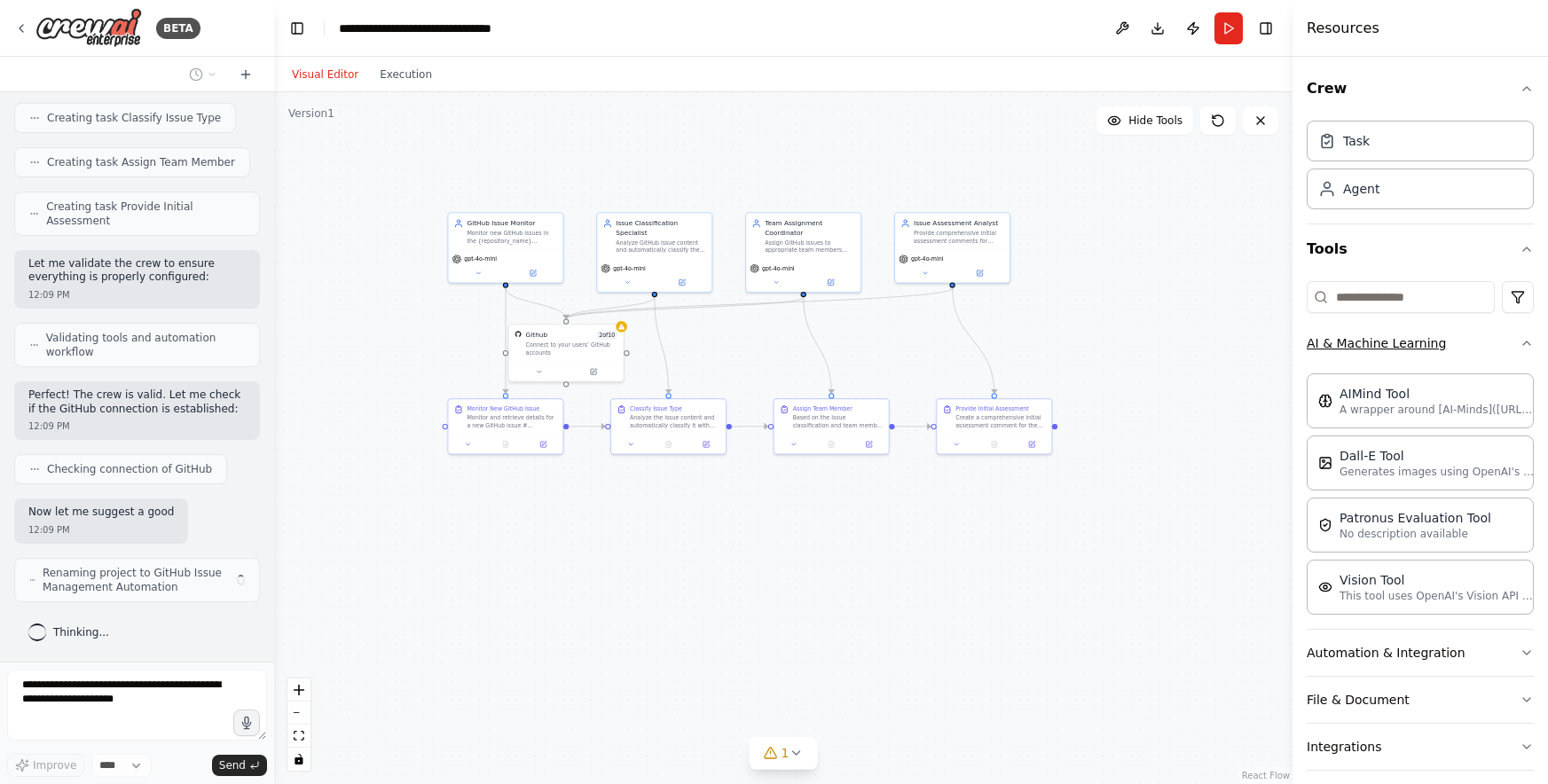
scroll to position [1485, 0]
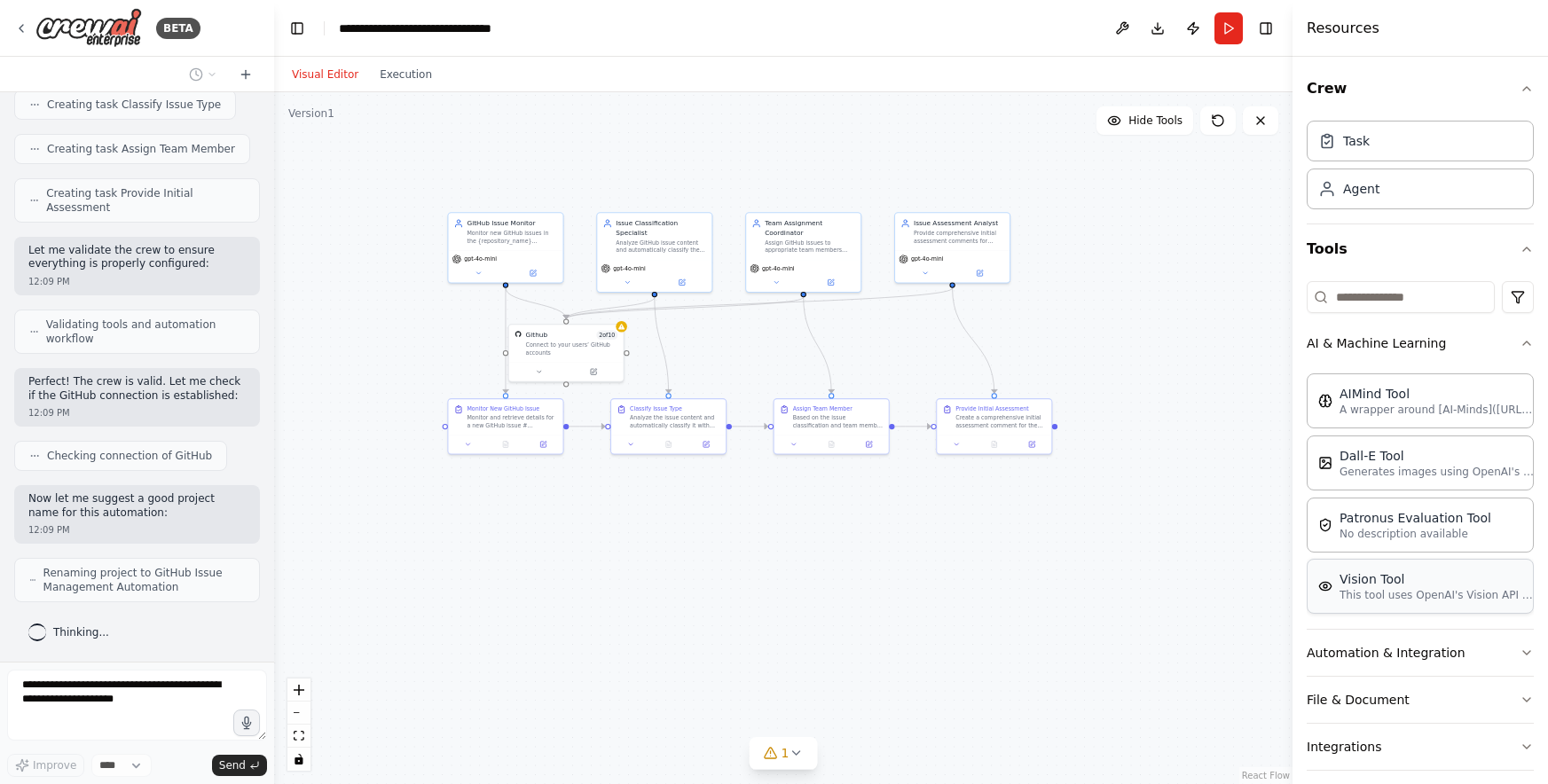
click at [1399, 588] on p "This tool uses OpenAI's Vision API to describe the contents of an image." at bounding box center [1437, 595] width 195 height 14
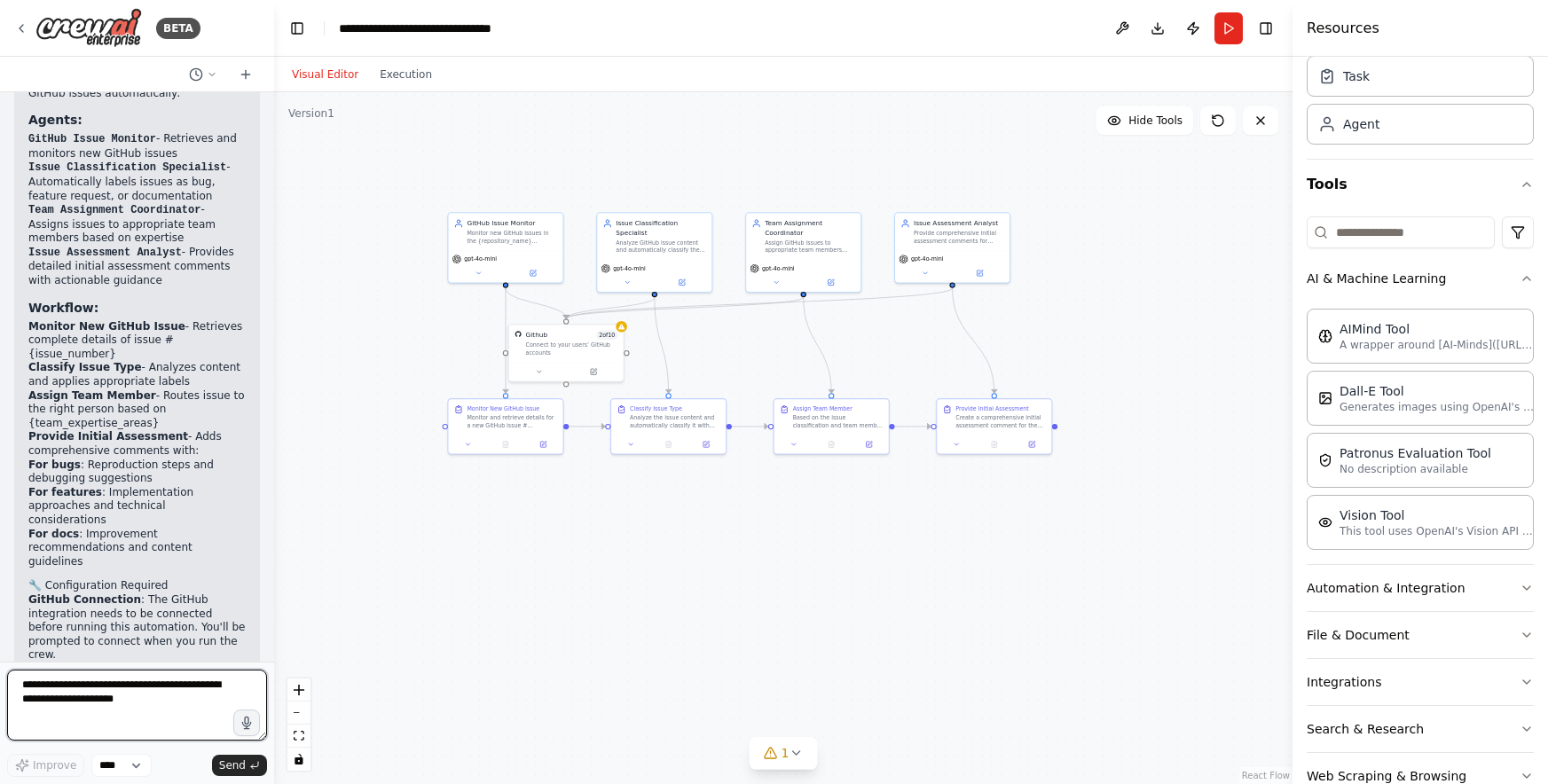
scroll to position [2412, 0]
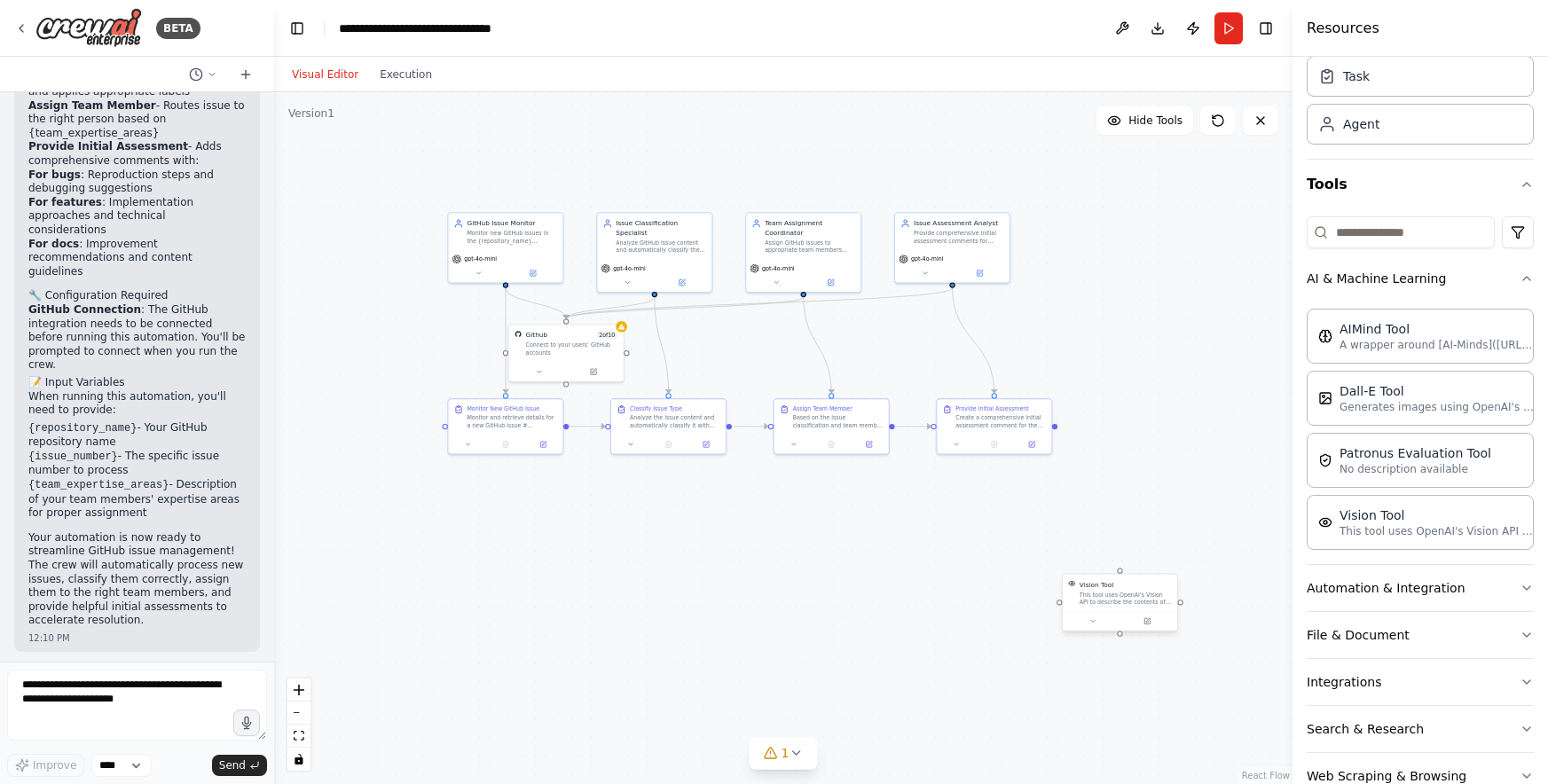
click at [1144, 587] on div "Vision Tool" at bounding box center [1125, 584] width 92 height 9
drag, startPoint x: 1098, startPoint y: 627, endPoint x: 895, endPoint y: 618, distance: 203.2
click at [895, 618] on button at bounding box center [887, 622] width 52 height 12
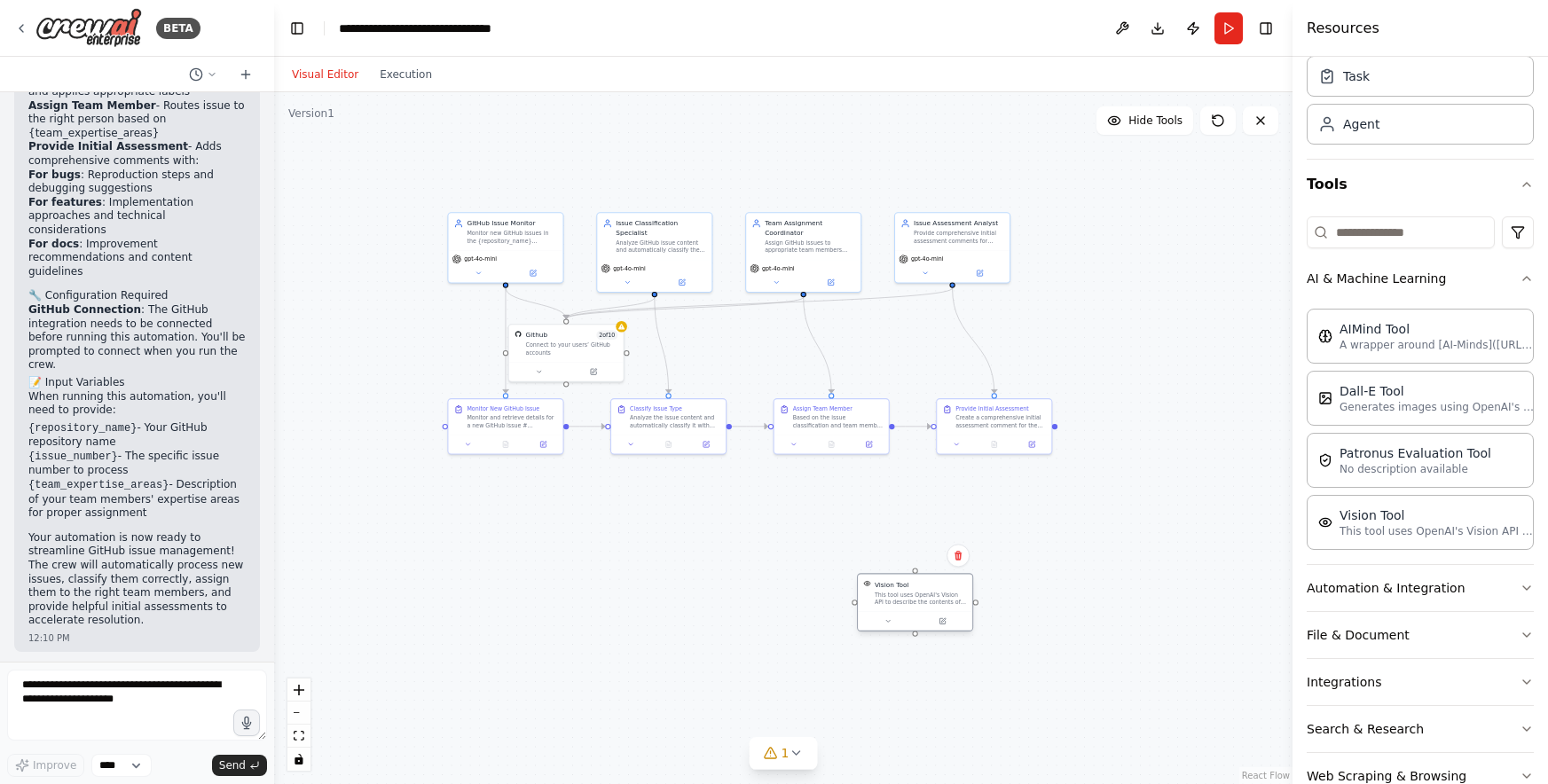
click at [953, 596] on div "This tool uses OpenAI's Vision API to describe the contents of an image." at bounding box center [920, 598] width 92 height 15
click at [955, 605] on div "Vision Tool This tool uses OpenAI's Vision API to describe the contents of an i…" at bounding box center [915, 593] width 115 height 38
click at [939, 608] on div "Vision Tool This tool uses OpenAI's Vision API to describe the contents of an i…" at bounding box center [915, 593] width 115 height 38
click at [935, 594] on div "This tool uses OpenAI's Vision API to describe the contents of an image." at bounding box center [920, 598] width 92 height 15
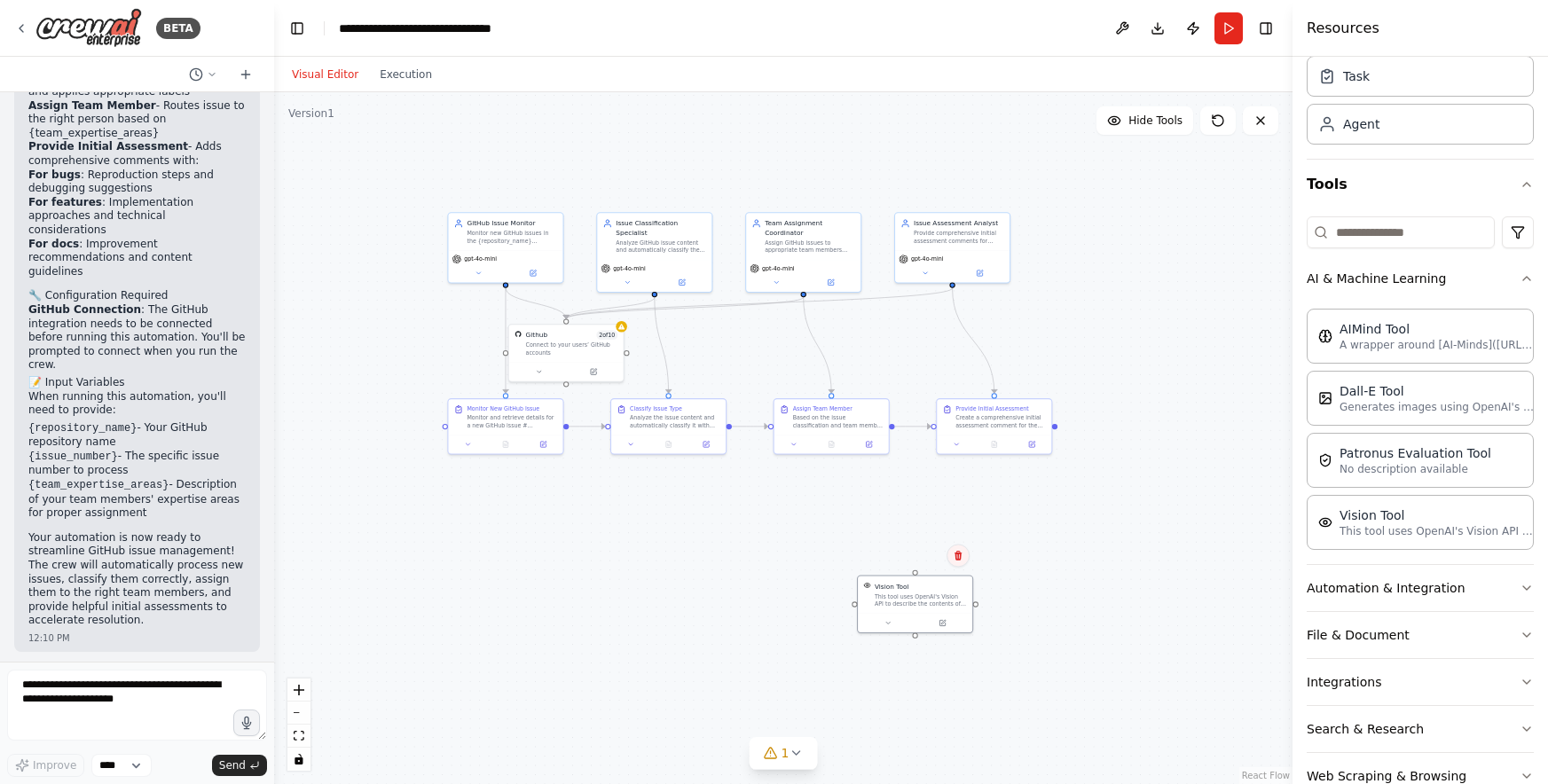
click at [957, 559] on button at bounding box center [958, 554] width 23 height 23
click at [962, 559] on icon at bounding box center [958, 553] width 11 height 11
click at [937, 554] on button "Confirm" at bounding box center [908, 553] width 63 height 21
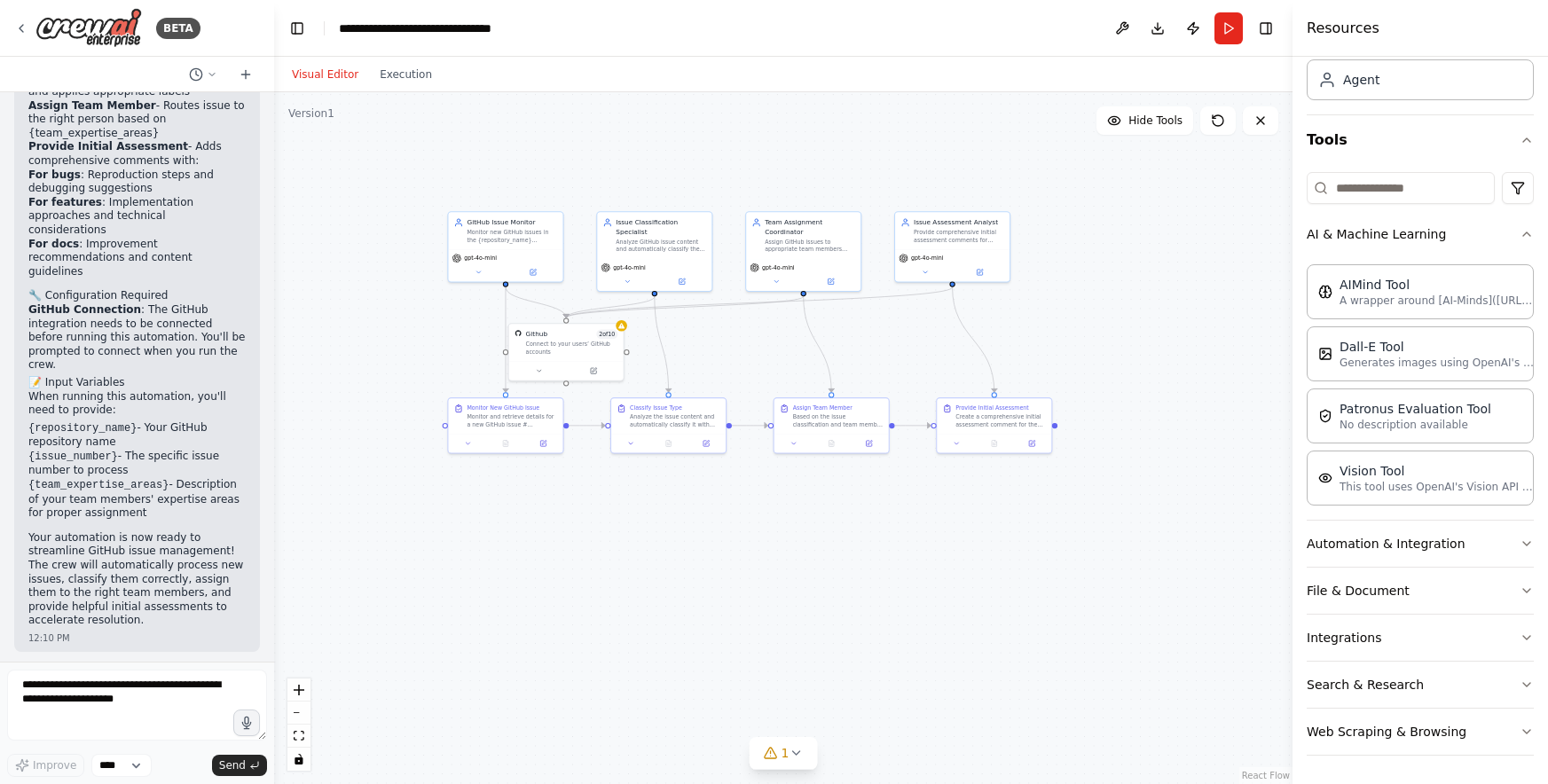
scroll to position [109, 0]
click at [1503, 545] on button "Automation & Integration" at bounding box center [1419, 543] width 227 height 47
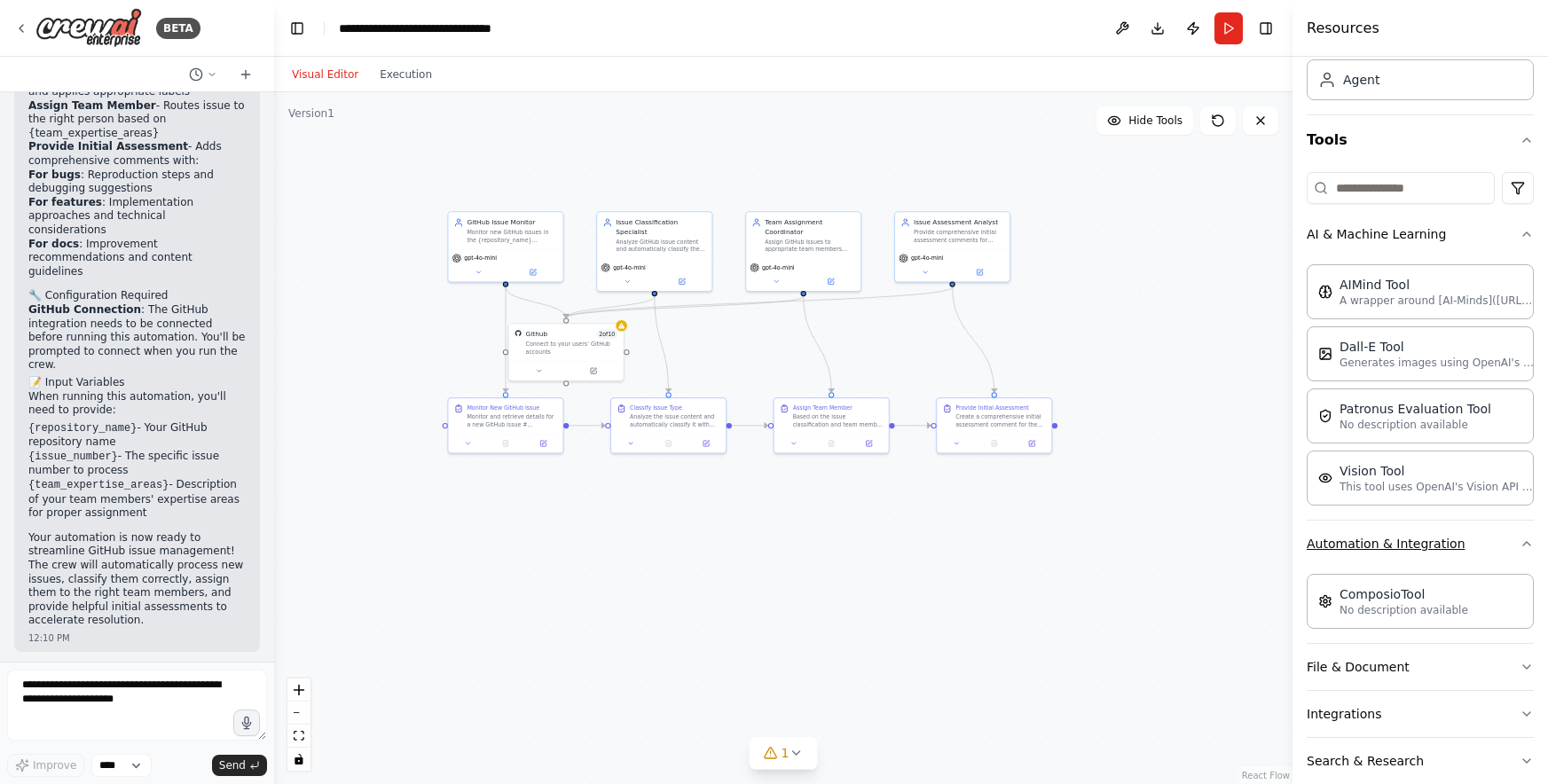
click at [1504, 545] on button "Automation & Integration" at bounding box center [1419, 543] width 227 height 47
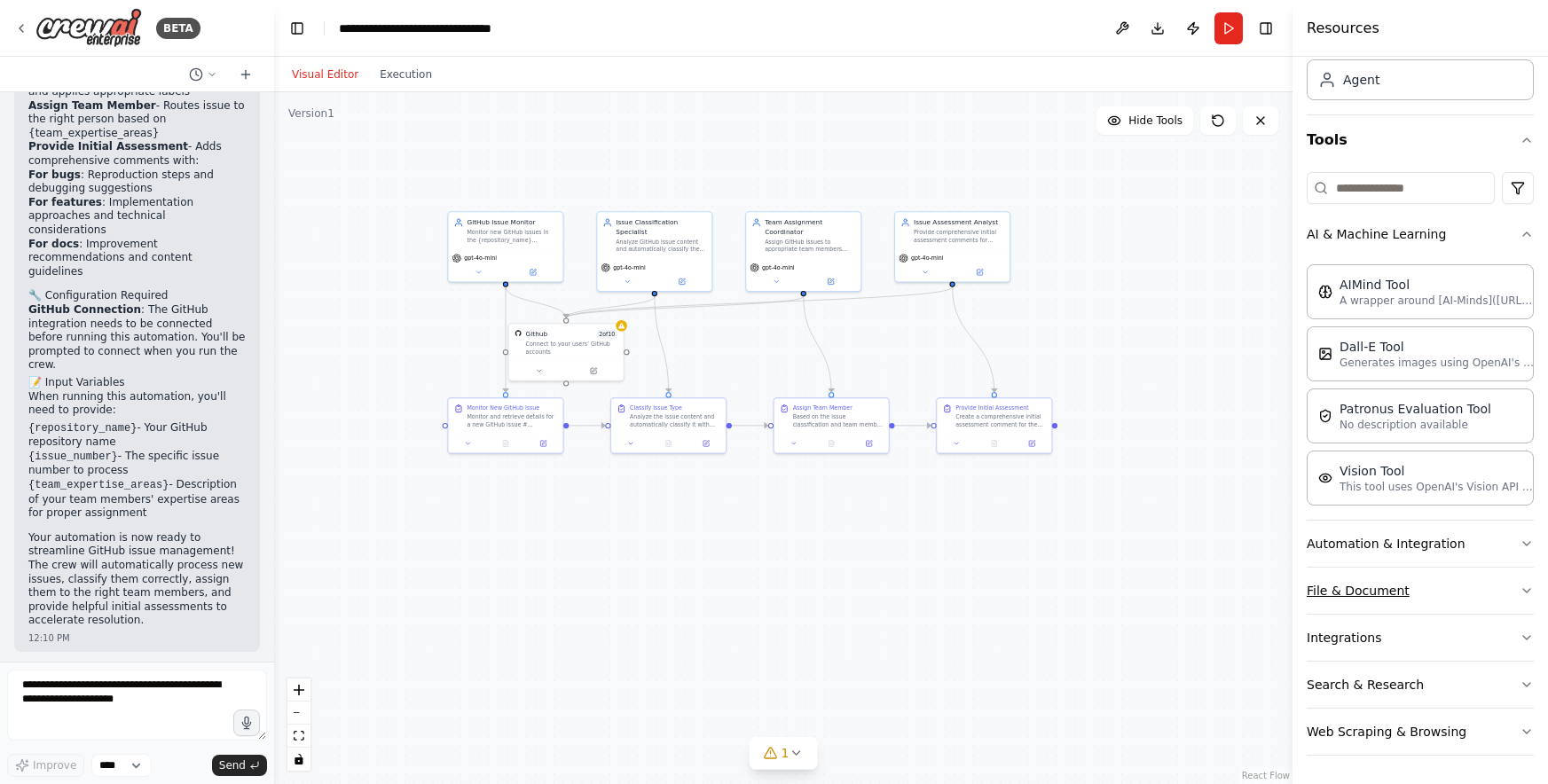
click at [1519, 595] on icon "button" at bounding box center [1526, 590] width 14 height 14
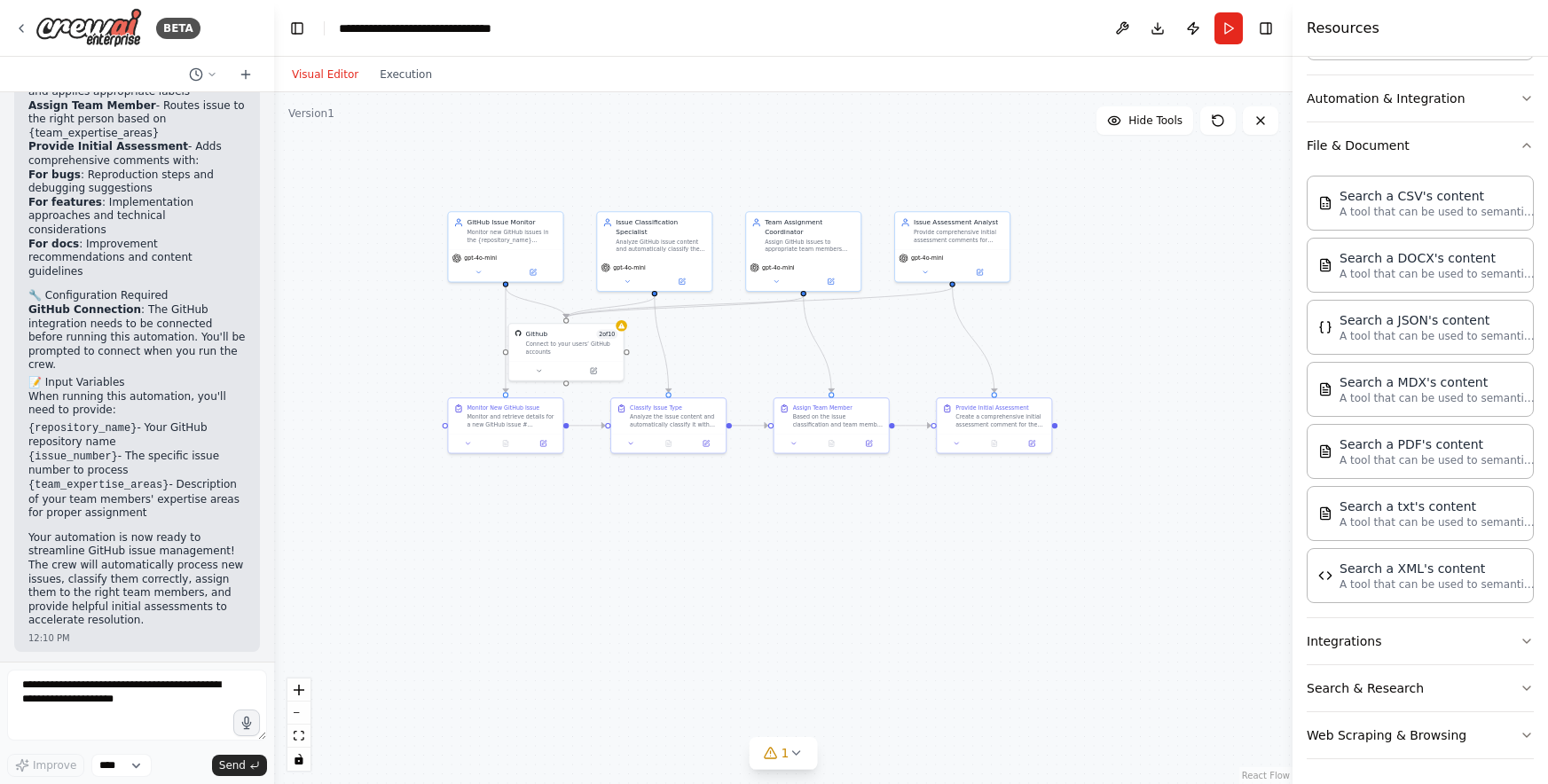
scroll to position [554, 0]
click at [1070, 515] on div "A tool that can be used to semantic search a query from a JSON's content." at bounding box center [1079, 513] width 92 height 15
click at [1052, 539] on button at bounding box center [1046, 538] width 52 height 12
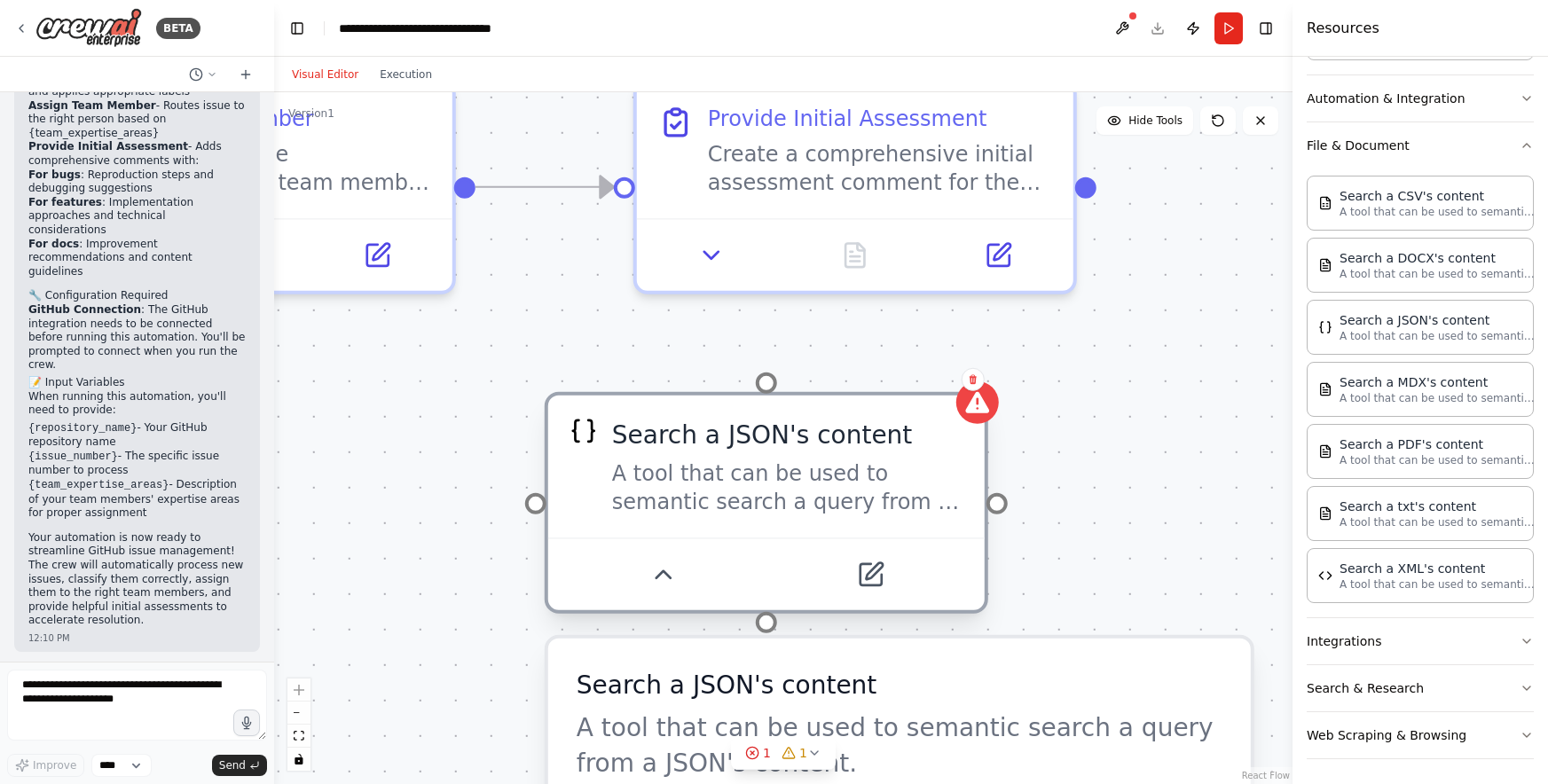
drag, startPoint x: 1081, startPoint y: 510, endPoint x: 736, endPoint y: 461, distance: 348.5
click at [742, 472] on div "A tool that can be used to semantic search a query from a JSON's content." at bounding box center [787, 487] width 352 height 56
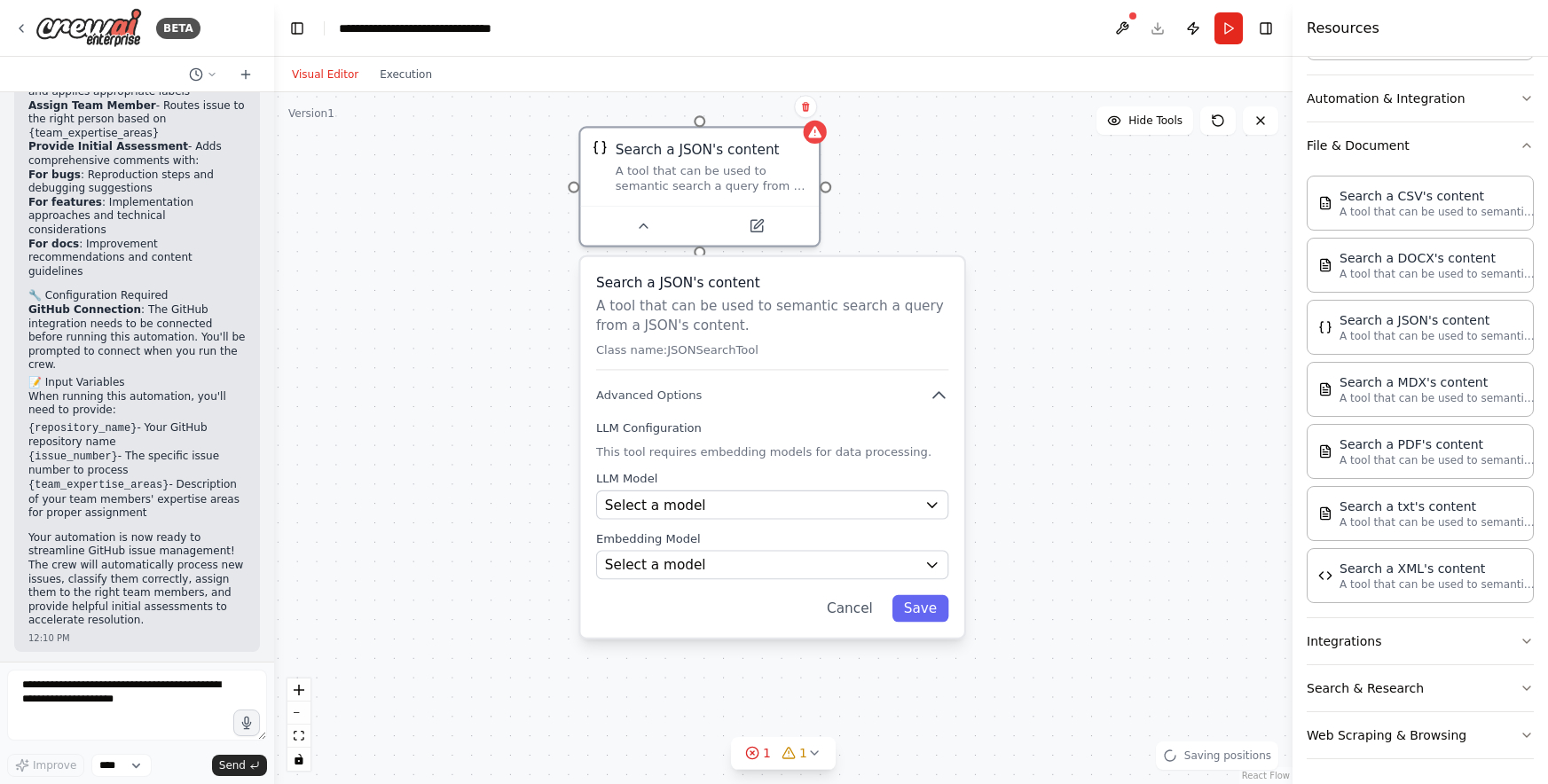
drag, startPoint x: 1155, startPoint y: 467, endPoint x: 964, endPoint y: 208, distance: 321.8
click at [951, 185] on div ".deletable-edge-delete-btn { width: 20px; height: 20px; border: 0px solid #ffff…" at bounding box center [783, 438] width 1018 height 692
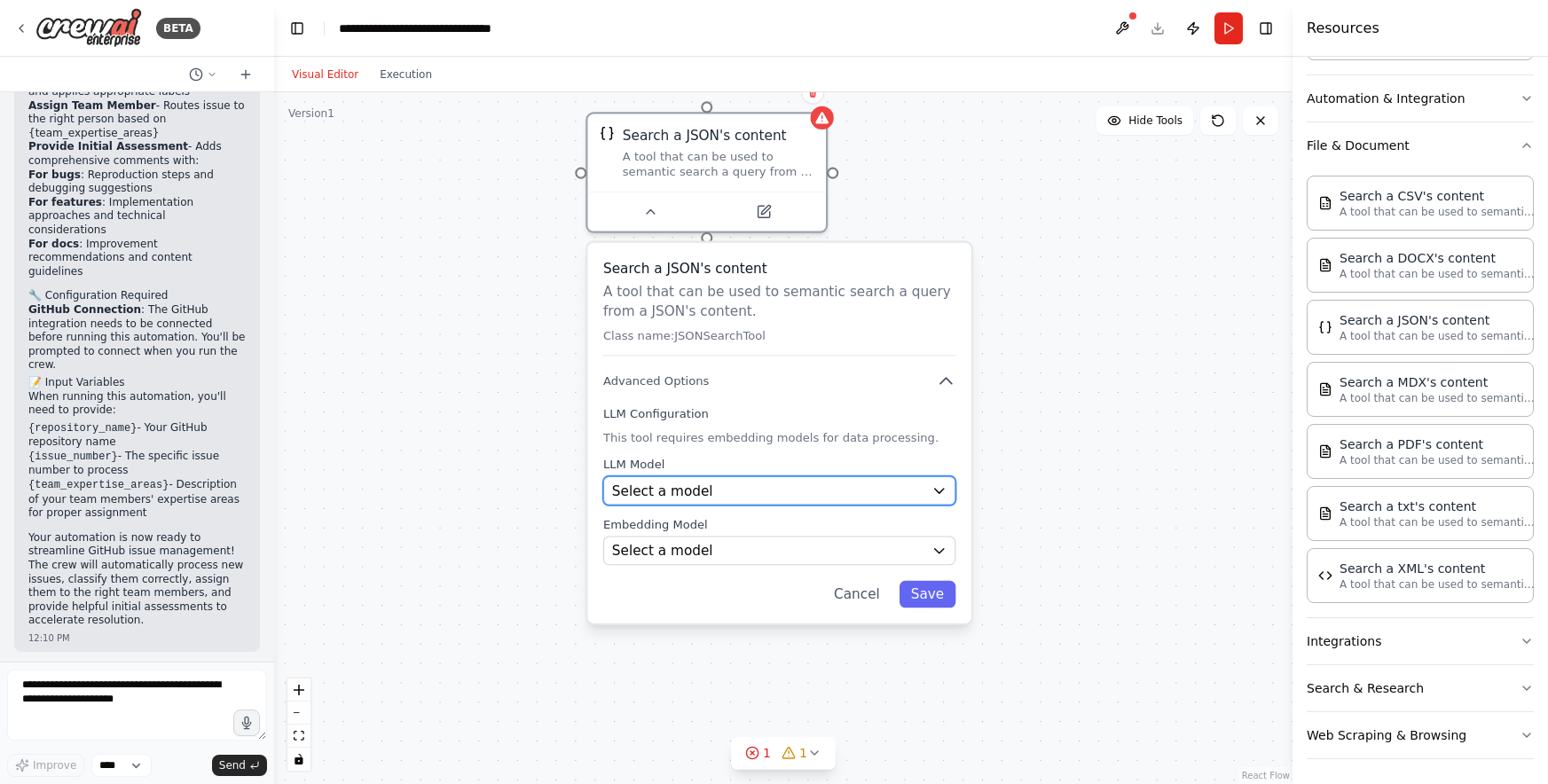
click at [742, 490] on div "Select a model" at bounding box center [768, 490] width 312 height 20
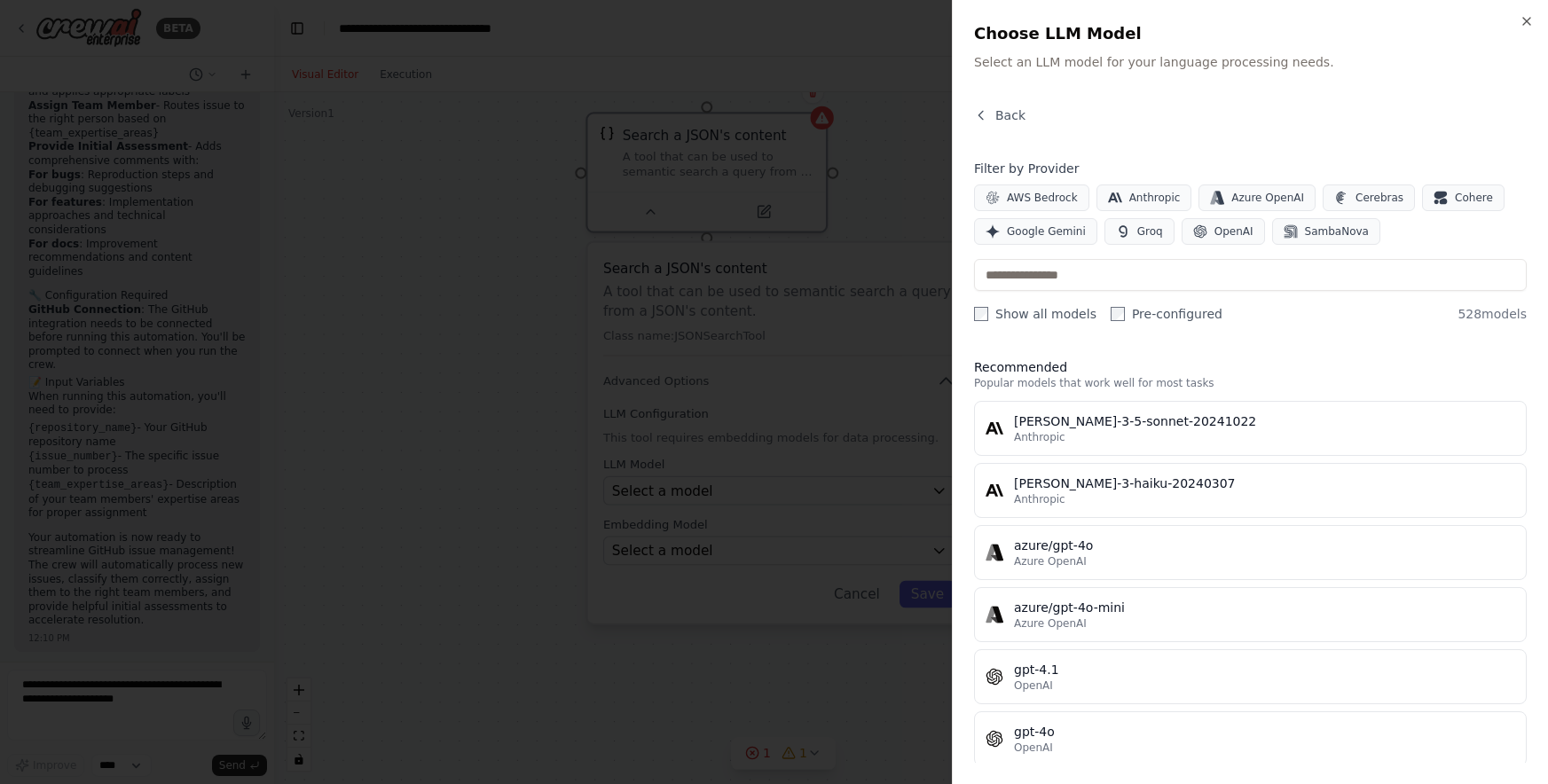
click at [726, 497] on div at bounding box center [774, 392] width 1548 height 784
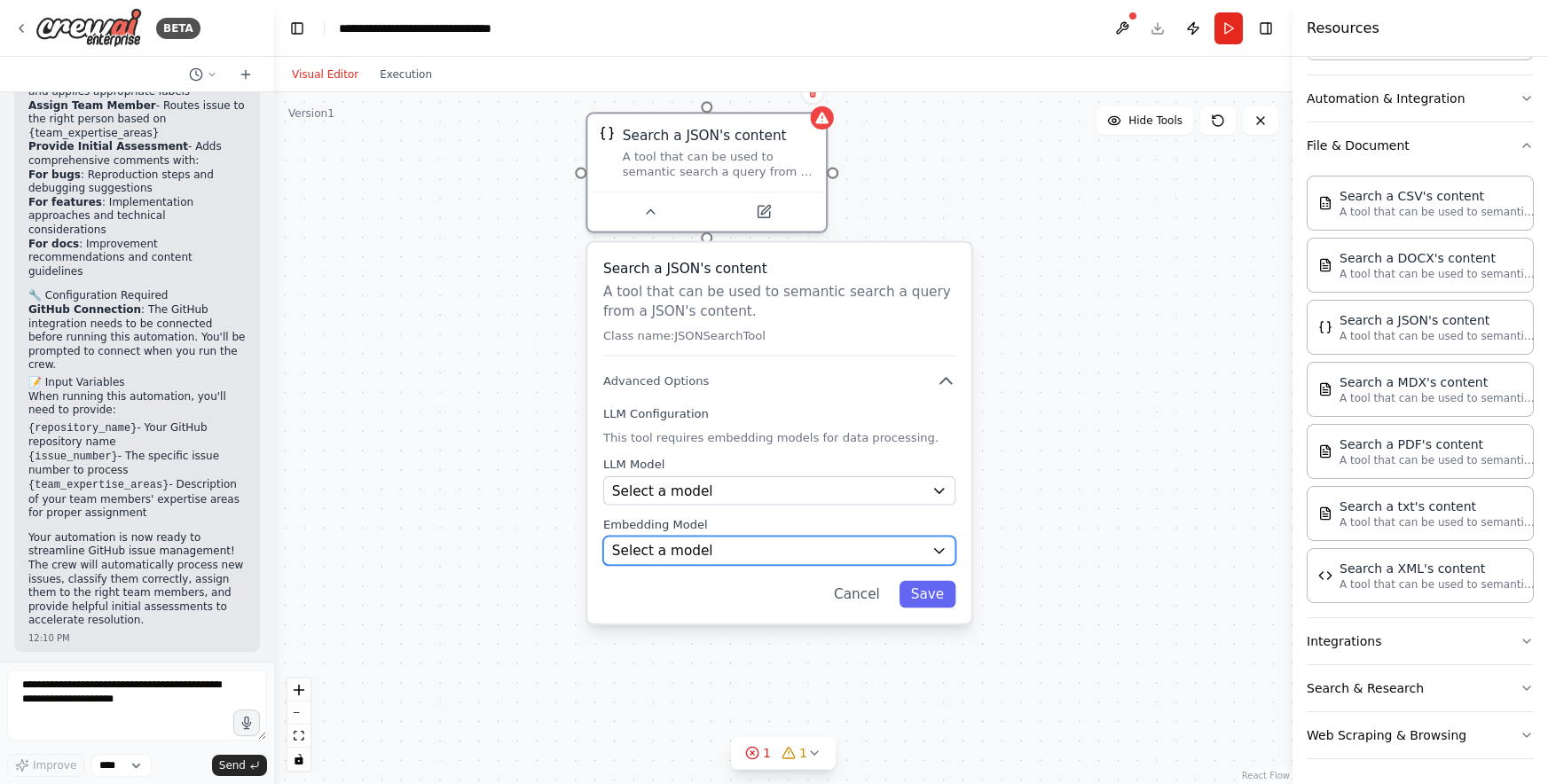
click at [691, 561] on button "Select a model" at bounding box center [779, 551] width 353 height 30
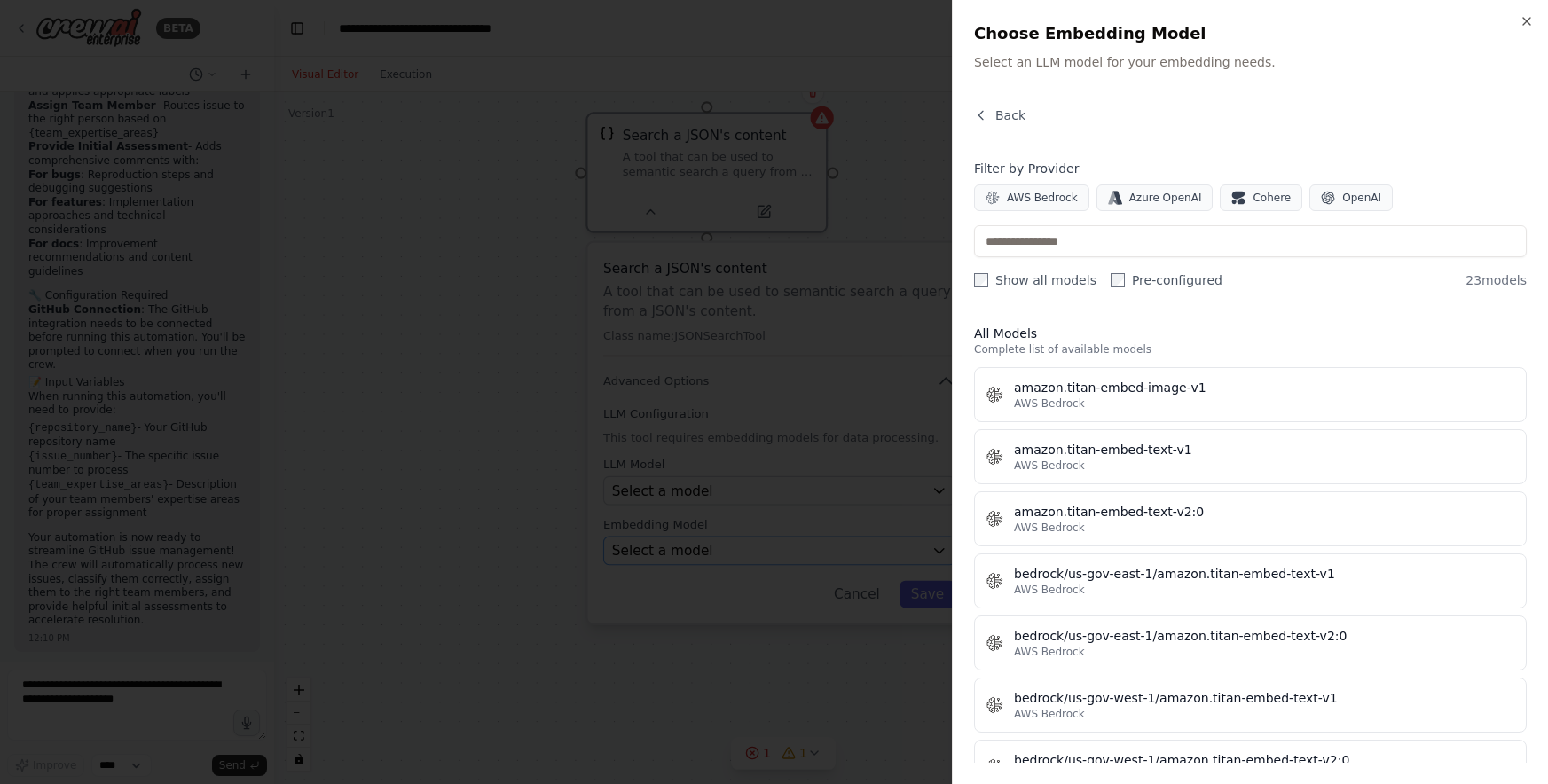
click at [691, 561] on div at bounding box center [774, 392] width 1548 height 784
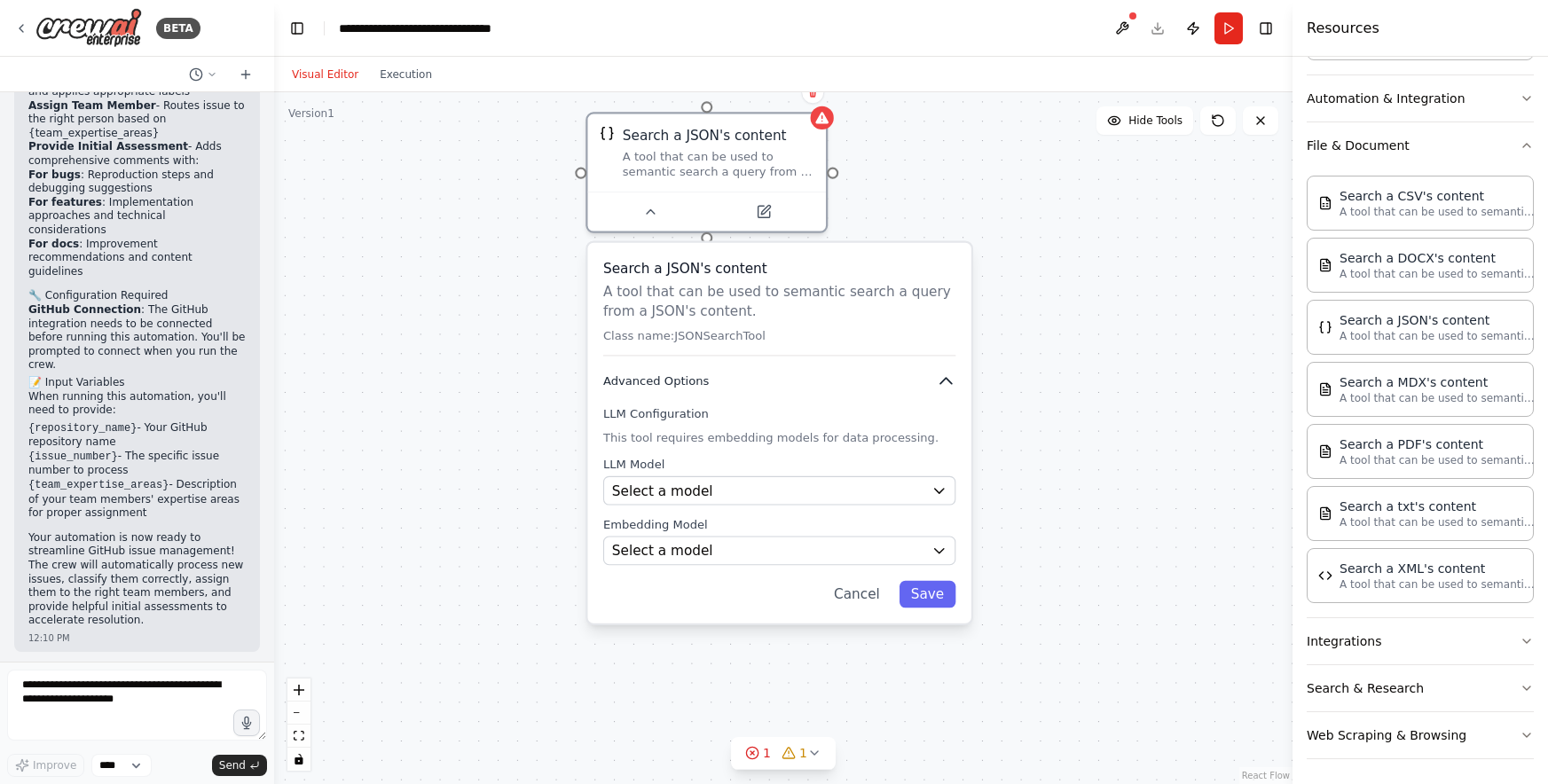
click at [939, 381] on icon "button" at bounding box center [947, 381] width 20 height 20
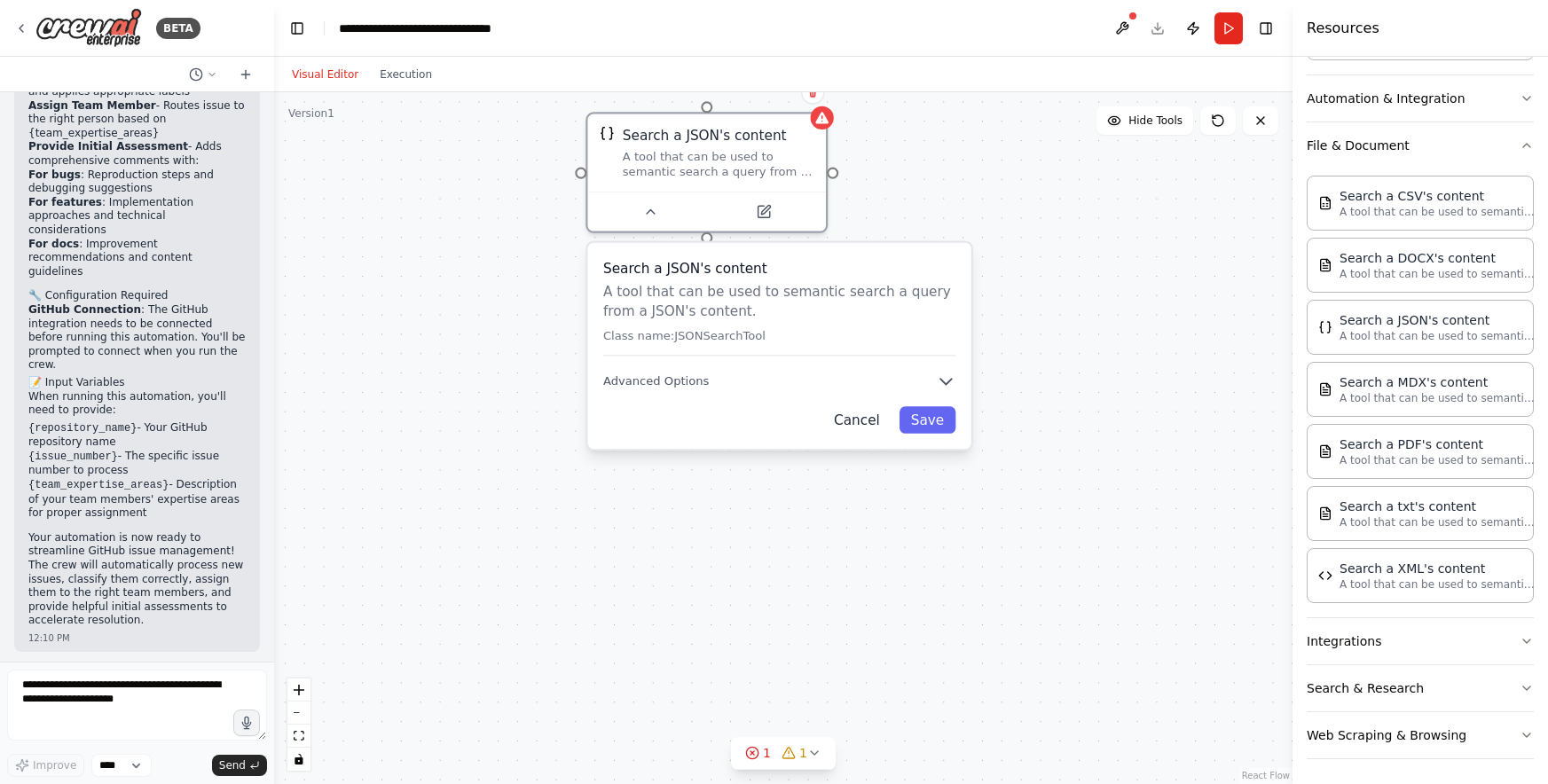
click at [861, 425] on button "Cancel" at bounding box center [857, 420] width 69 height 28
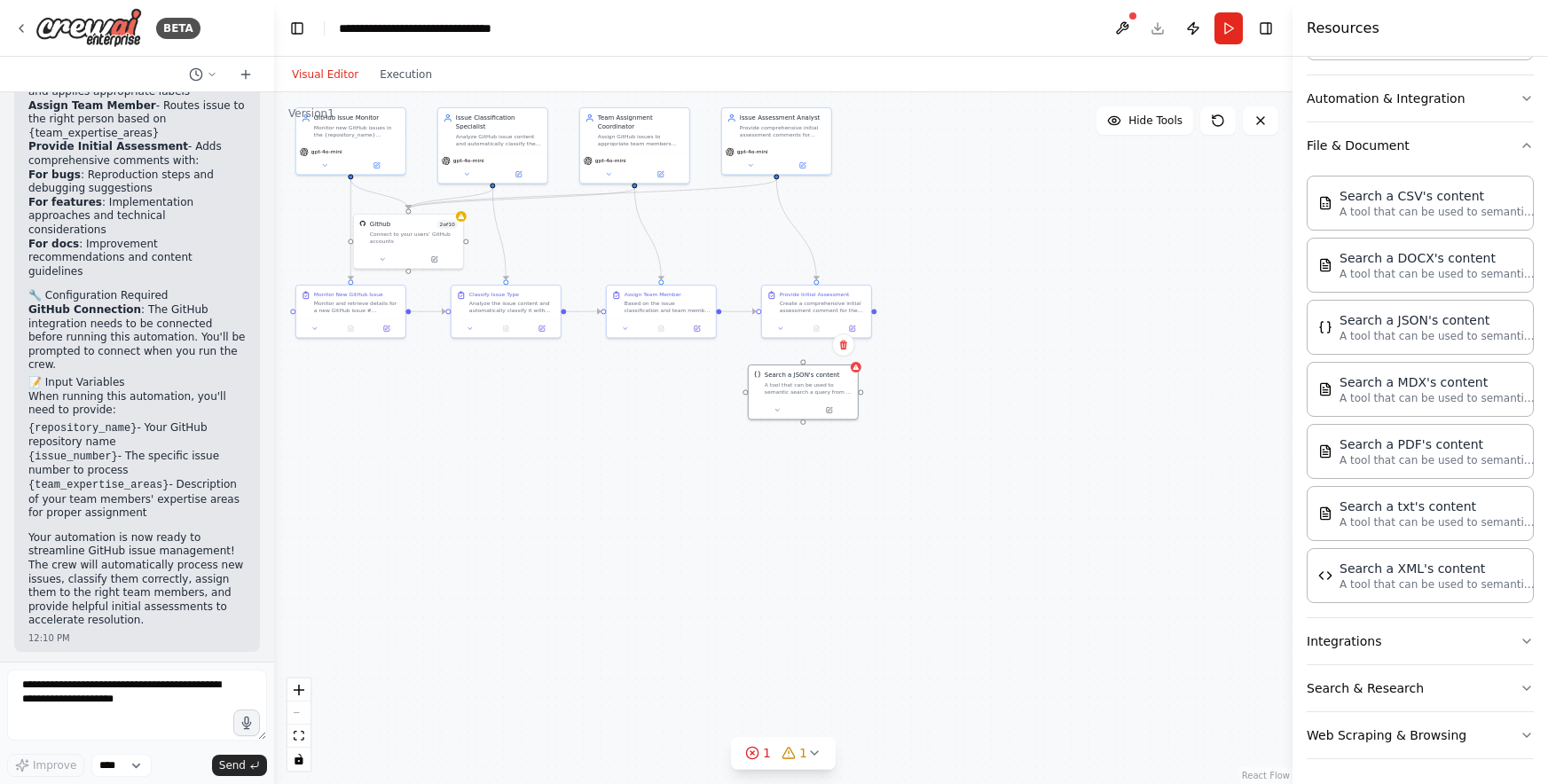
drag, startPoint x: 756, startPoint y: 410, endPoint x: 809, endPoint y: 432, distance: 57.4
click at [829, 480] on div ".deletable-edge-delete-btn { width: 20px; height: 20px; border: 0px solid #ffff…" at bounding box center [783, 438] width 1018 height 692
click at [809, 396] on div "Search a JSON's content A tool that can be used to semantic search a query from…" at bounding box center [803, 379] width 109 height 36
click at [845, 346] on icon at bounding box center [843, 343] width 7 height 10
click at [817, 346] on button "Confirm" at bounding box center [793, 343] width 63 height 21
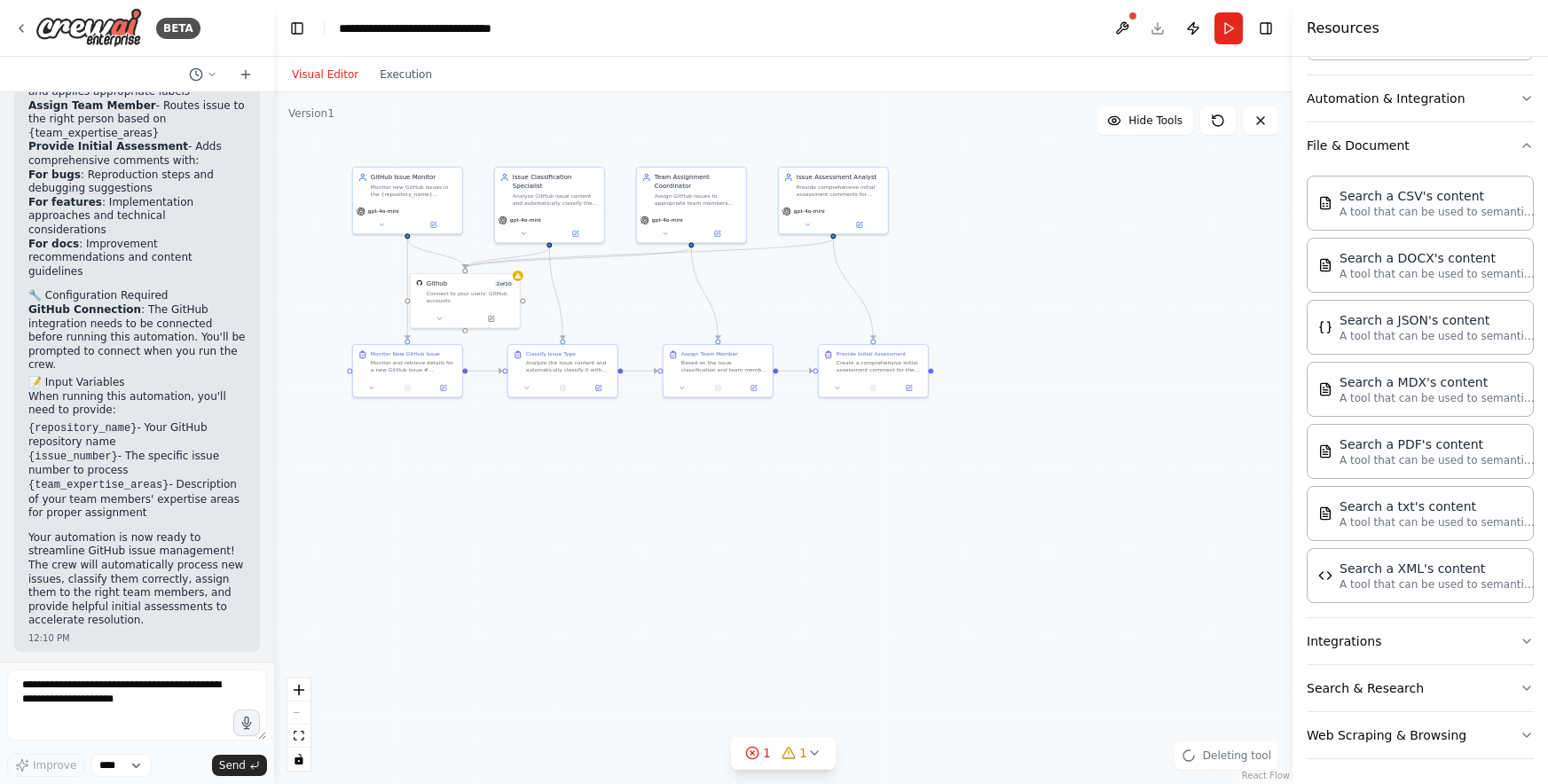
drag, startPoint x: 989, startPoint y: 450, endPoint x: 1177, endPoint y: 571, distance: 223.6
click at [1176, 571] on div ".deletable-edge-delete-btn { width: 20px; height: 20px; border: 0px solid #ffff…" at bounding box center [783, 438] width 1018 height 692
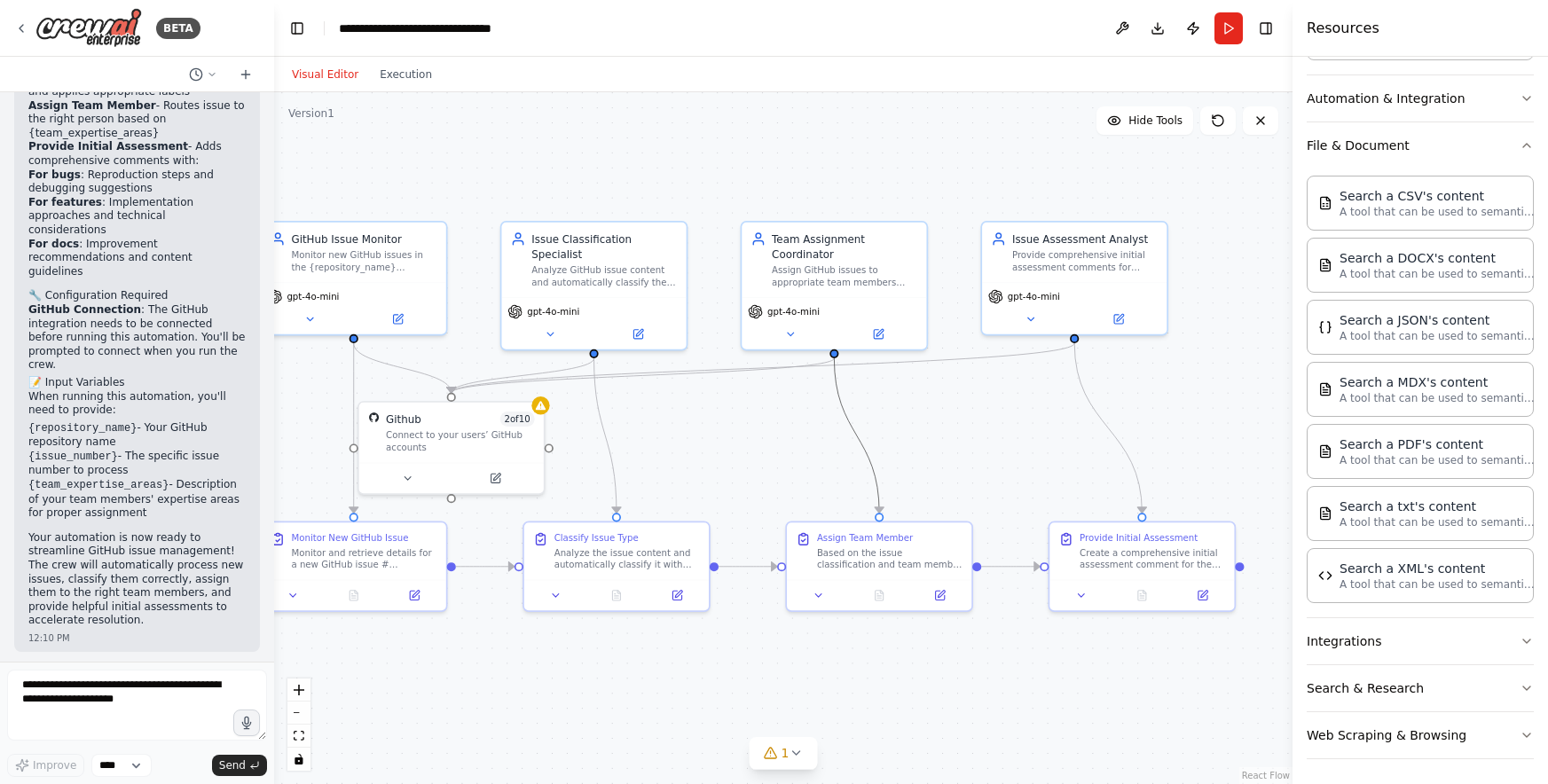
drag, startPoint x: 829, startPoint y: 389, endPoint x: 903, endPoint y: 375, distance: 75.3
click at [903, 375] on div ".deletable-edge-delete-btn { width: 20px; height: 20px; border: 0px solid #ffff…" at bounding box center [783, 438] width 1018 height 692
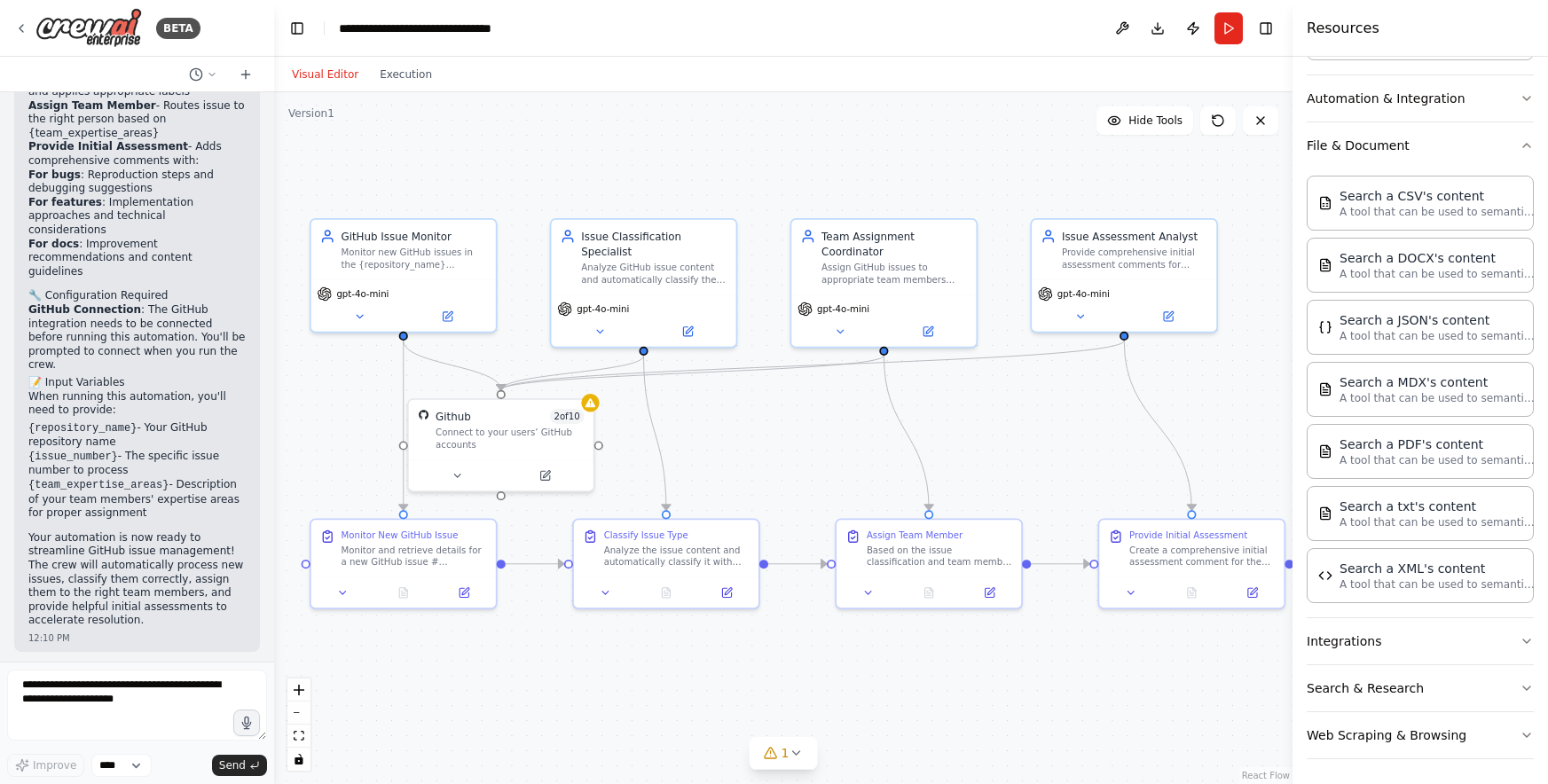
drag, startPoint x: 974, startPoint y: 383, endPoint x: 984, endPoint y: 380, distance: 10.4
click at [984, 380] on div ".deletable-edge-delete-btn { width: 20px; height: 20px; border: 0px solid #ffff…" at bounding box center [783, 438] width 1018 height 692
click at [1501, 136] on button "File & Document" at bounding box center [1419, 146] width 227 height 47
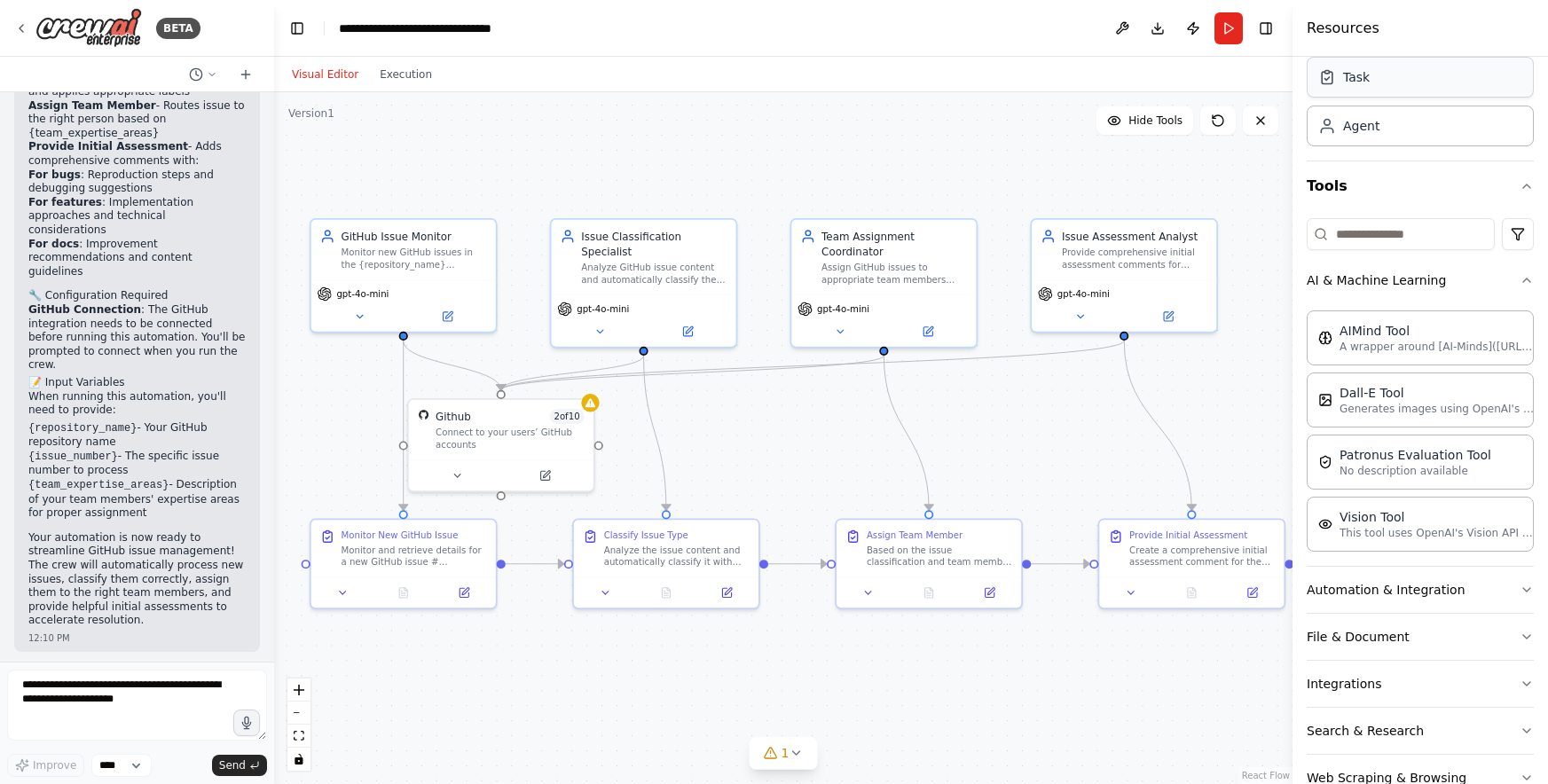
scroll to position [0, 0]
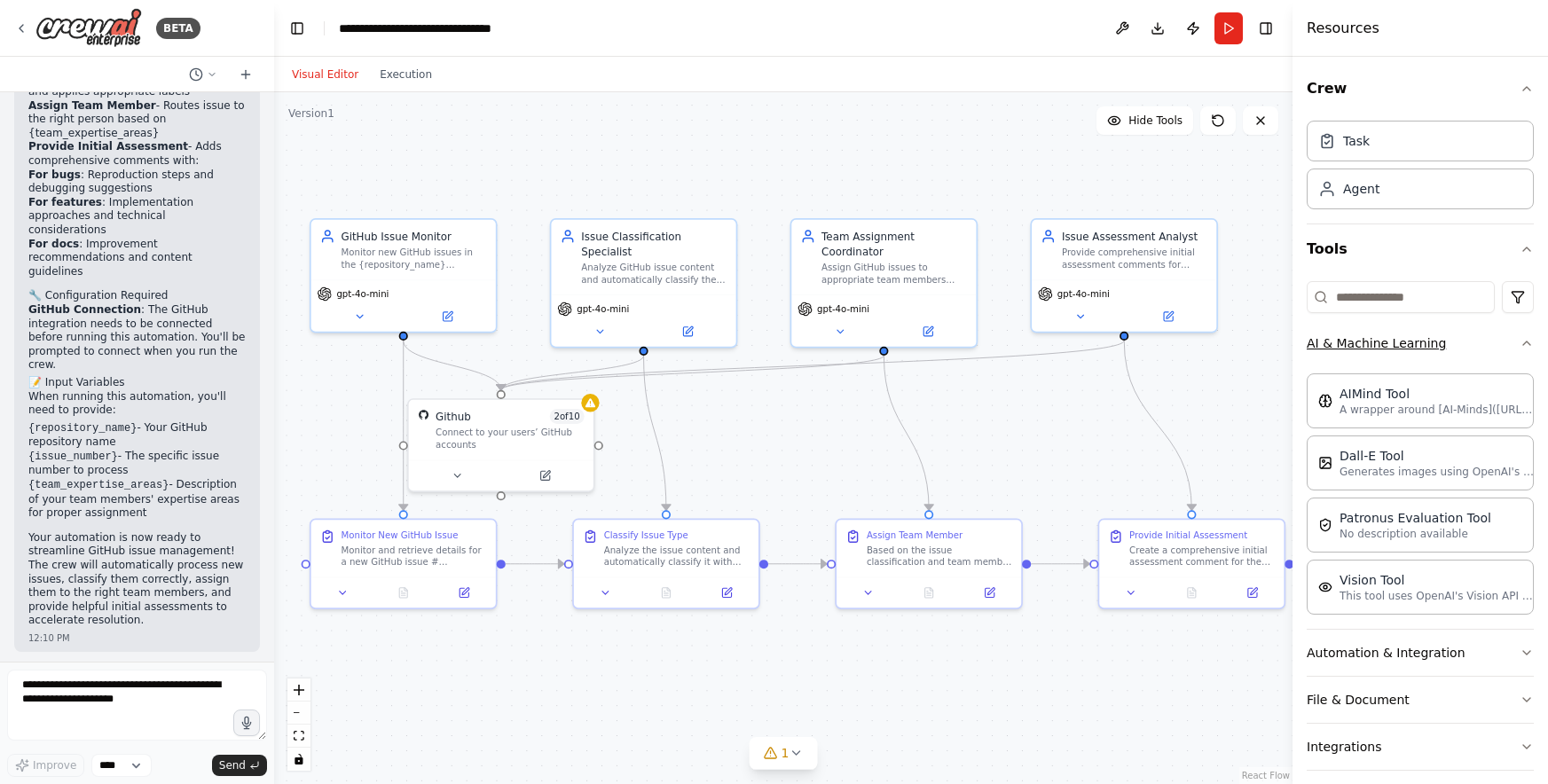
click at [1429, 345] on button "AI & Machine Learning" at bounding box center [1419, 343] width 227 height 47
